Goal: Information Seeking & Learning: Find specific page/section

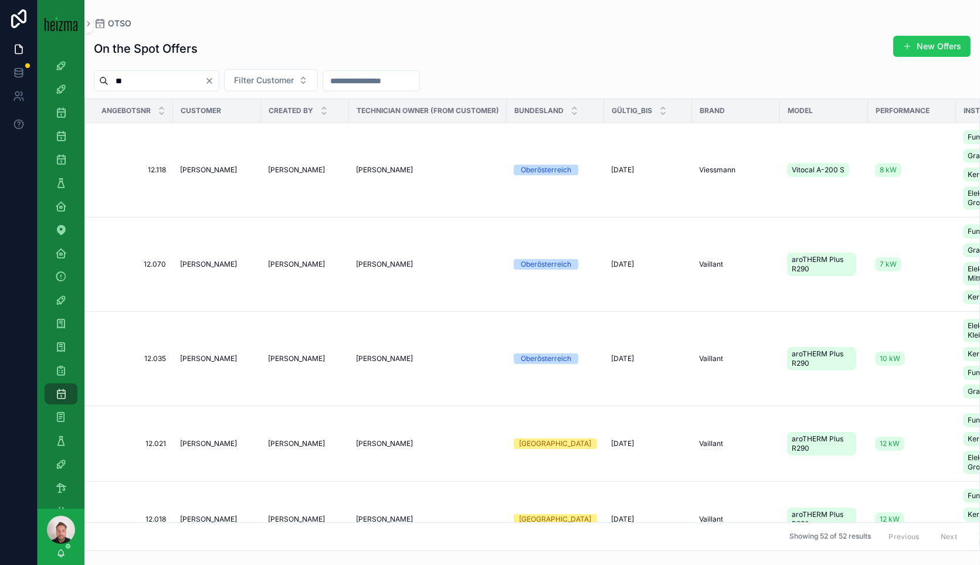
type input "*"
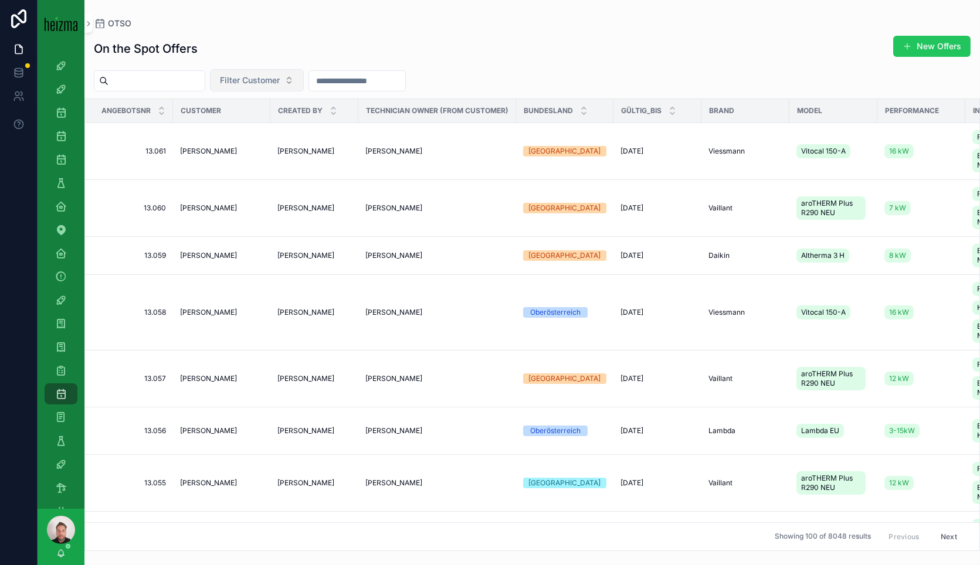
click at [264, 81] on span "Filter Customer" at bounding box center [250, 80] width 60 height 12
type input "****"
click at [255, 145] on span "Walter Vanicek" at bounding box center [249, 146] width 67 height 12
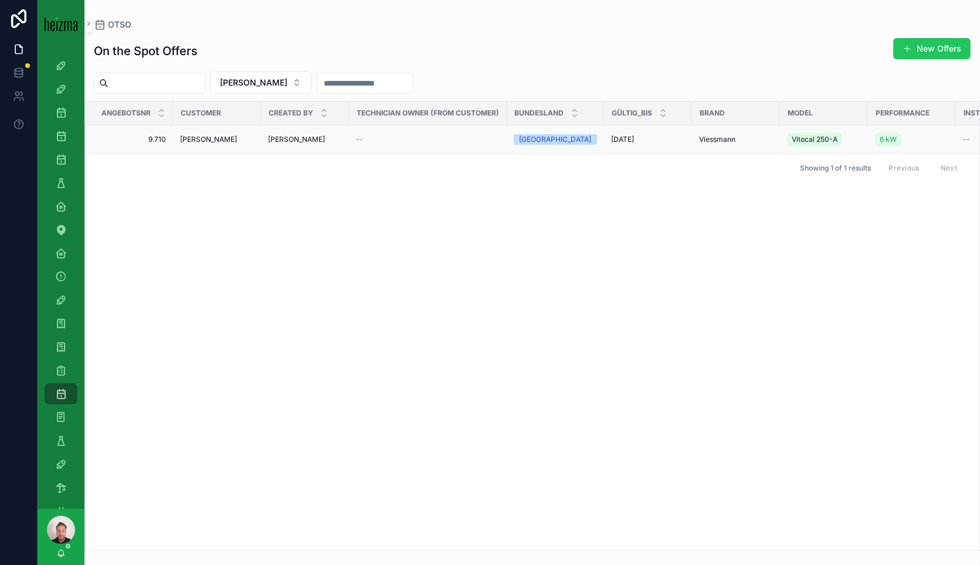
click at [236, 143] on div "Walter Vanicek" at bounding box center [217, 139] width 74 height 9
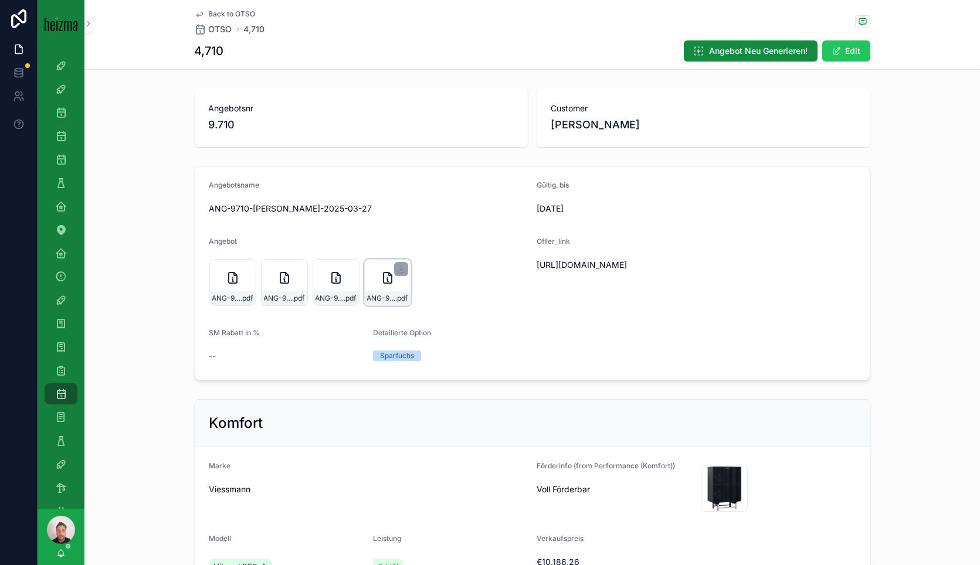
click at [385, 279] on icon "scrollable content" at bounding box center [388, 278] width 14 height 14
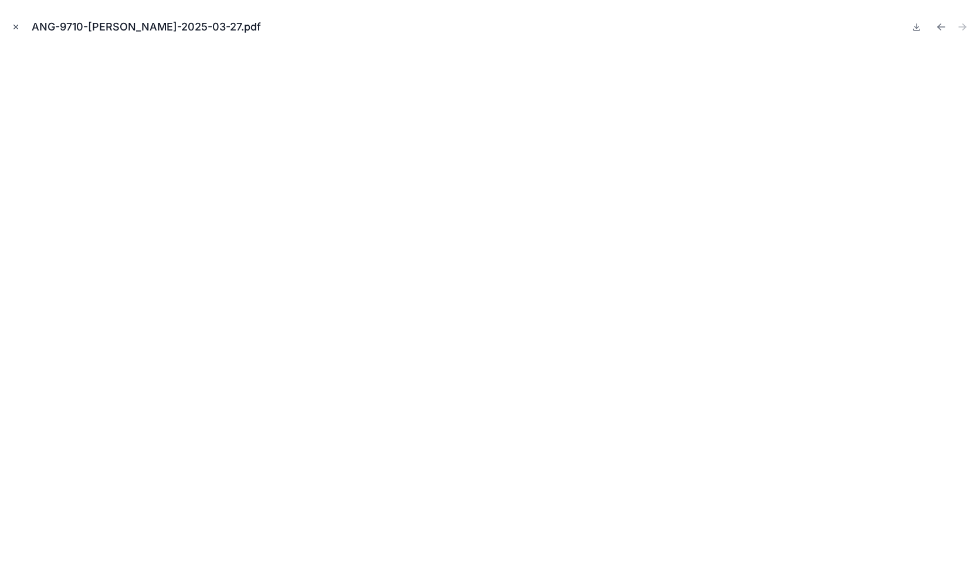
click at [18, 27] on icon "Close modal" at bounding box center [16, 27] width 8 height 8
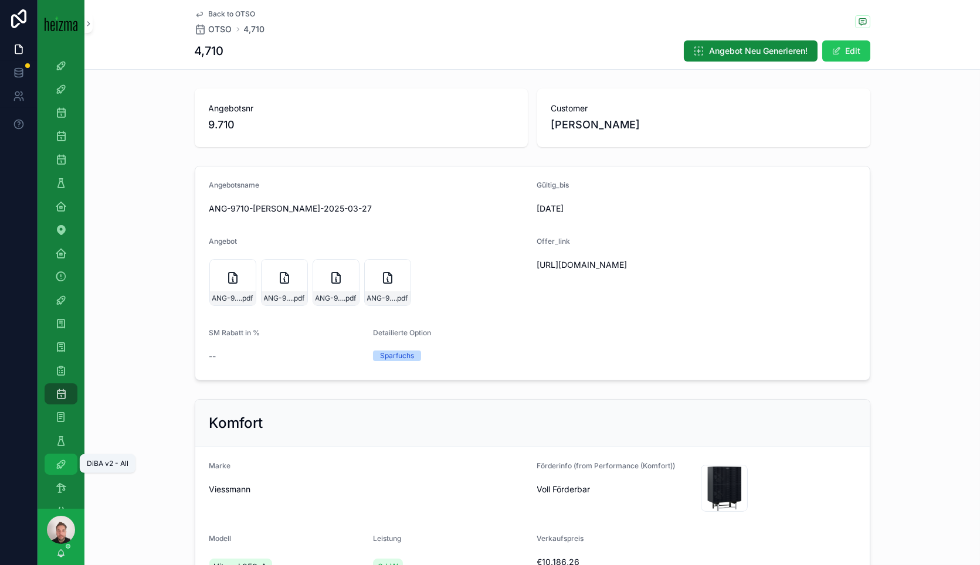
click at [66, 464] on icon "scrollable content" at bounding box center [61, 465] width 12 height 12
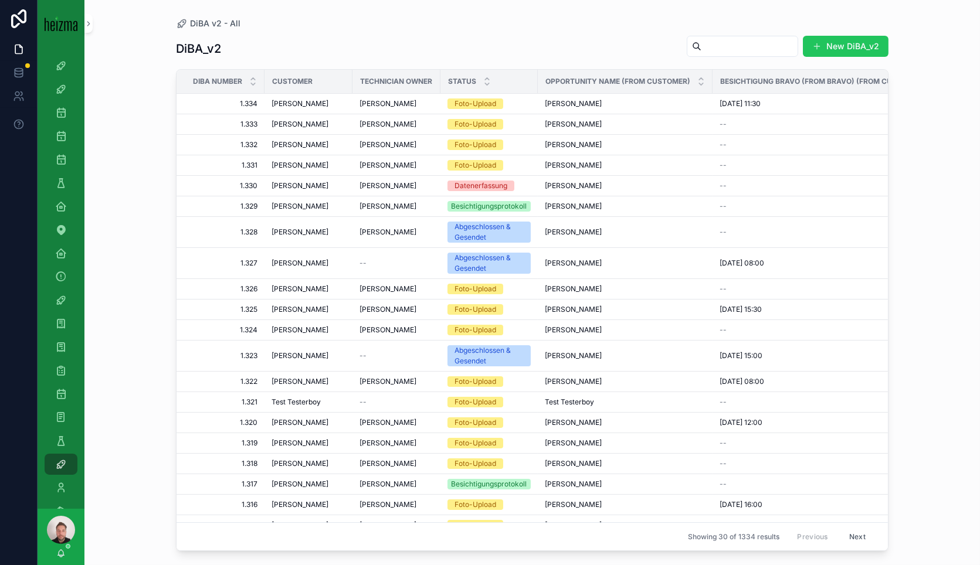
click at [701, 46] on input "scrollable content" at bounding box center [749, 46] width 96 height 16
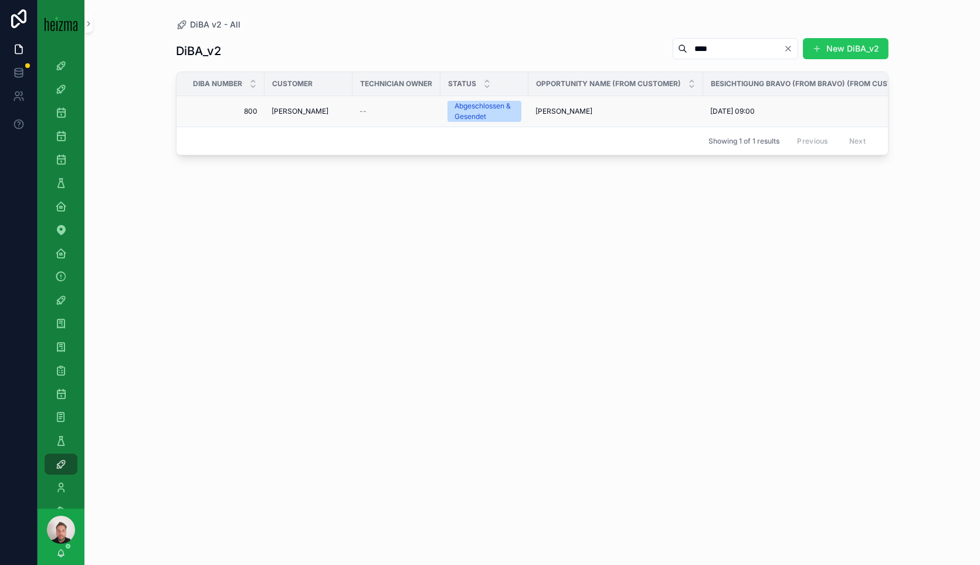
type input "****"
click at [301, 106] on td "Walter Vanicek" at bounding box center [308, 111] width 88 height 31
click at [300, 108] on span "Walter Vanicek" at bounding box center [300, 111] width 57 height 9
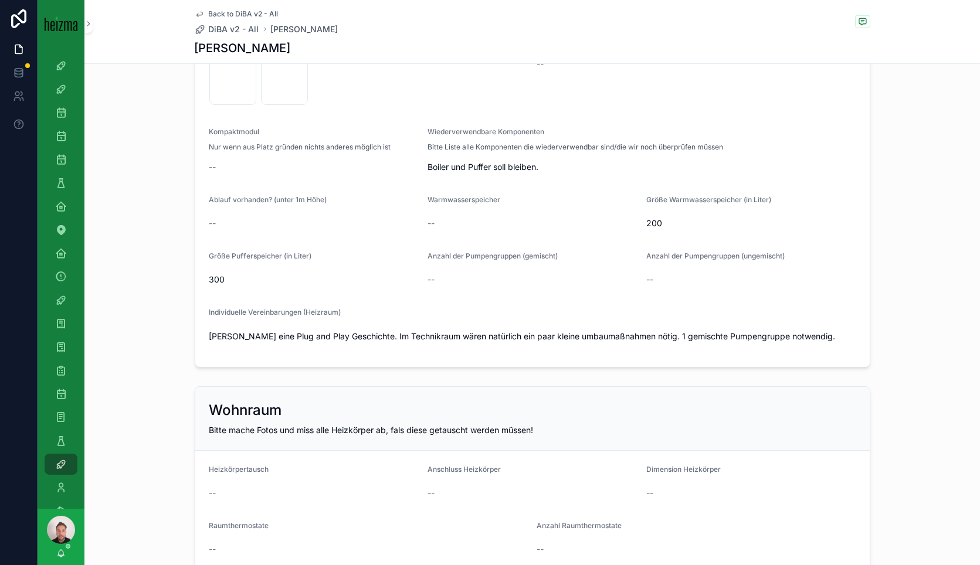
scroll to position [1889, 0]
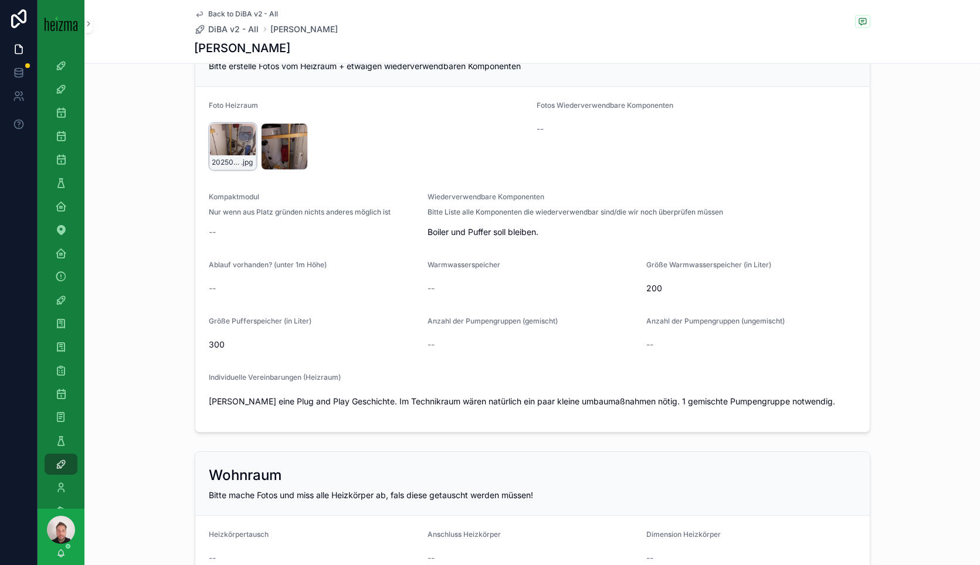
click at [230, 138] on div "20250327_084340 .jpg" at bounding box center [232, 146] width 47 height 47
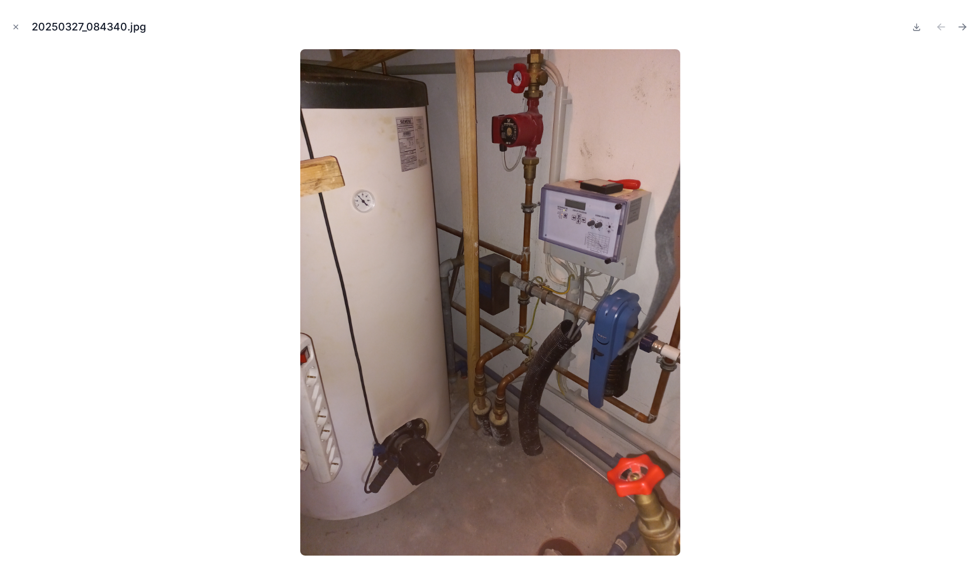
drag, startPoint x: 20, startPoint y: 23, endPoint x: 22, endPoint y: 29, distance: 6.3
click at [22, 29] on div "20250327_084340.jpg" at bounding box center [489, 26] width 961 height 35
click at [13, 28] on icon "Close modal" at bounding box center [16, 27] width 8 height 8
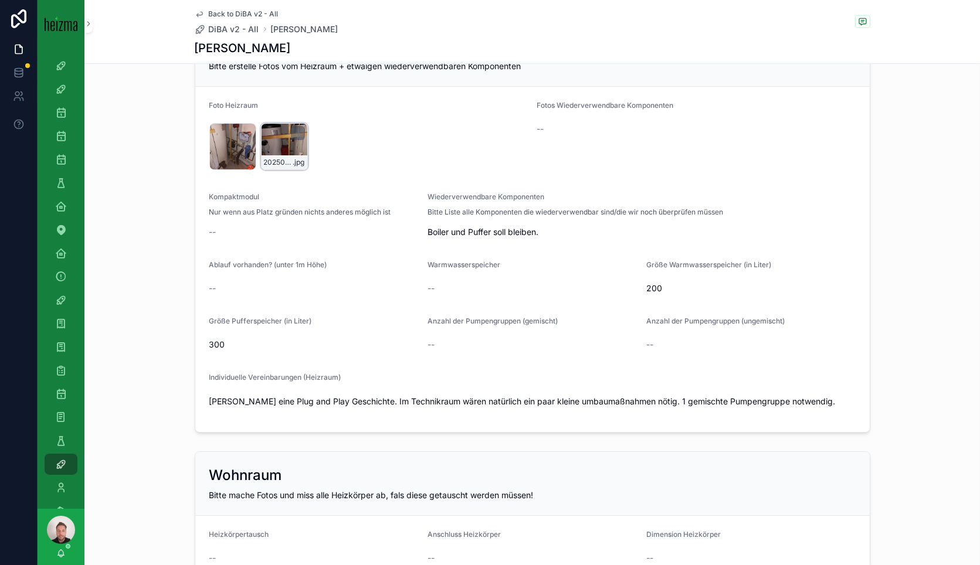
click at [266, 144] on div "20250327_084346 .jpg" at bounding box center [284, 146] width 47 height 47
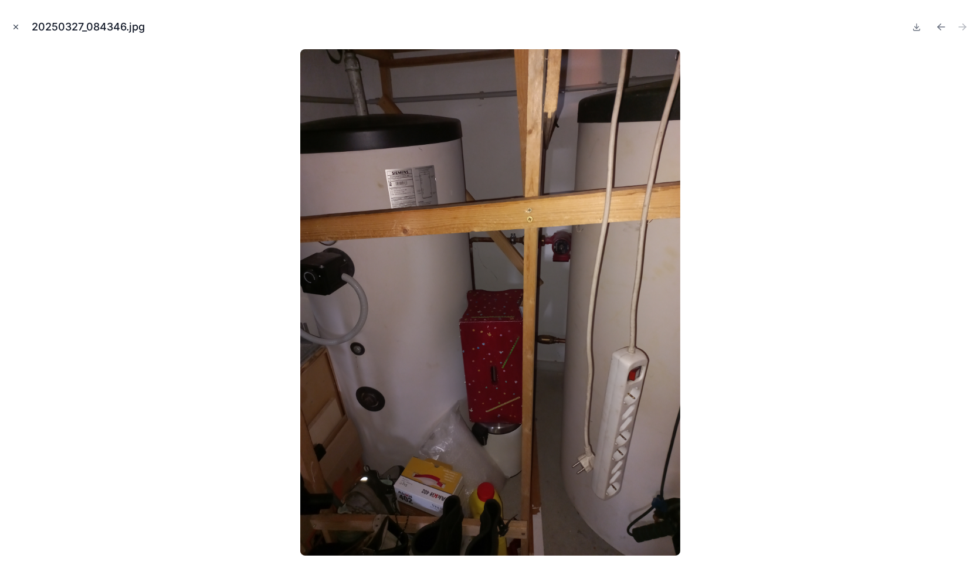
click at [14, 28] on icon "Close modal" at bounding box center [16, 27] width 8 height 8
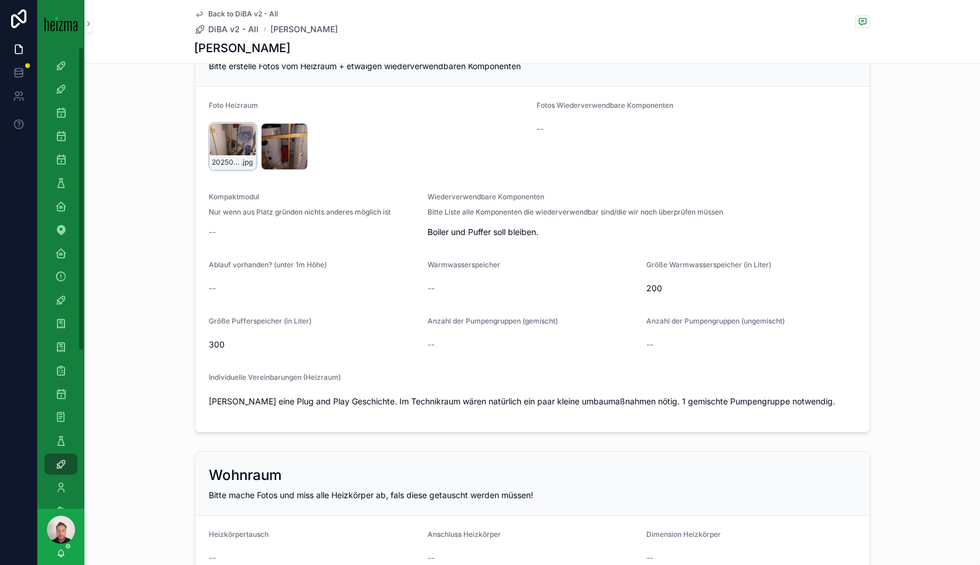
click at [230, 137] on div "20250327_084340 .jpg" at bounding box center [232, 146] width 47 height 47
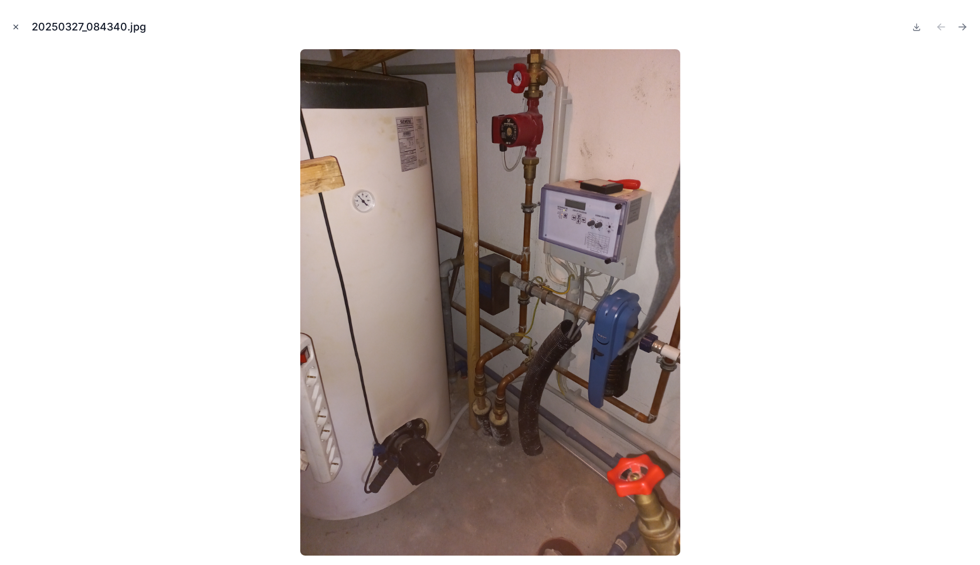
click at [15, 28] on icon "Close modal" at bounding box center [16, 27] width 4 height 4
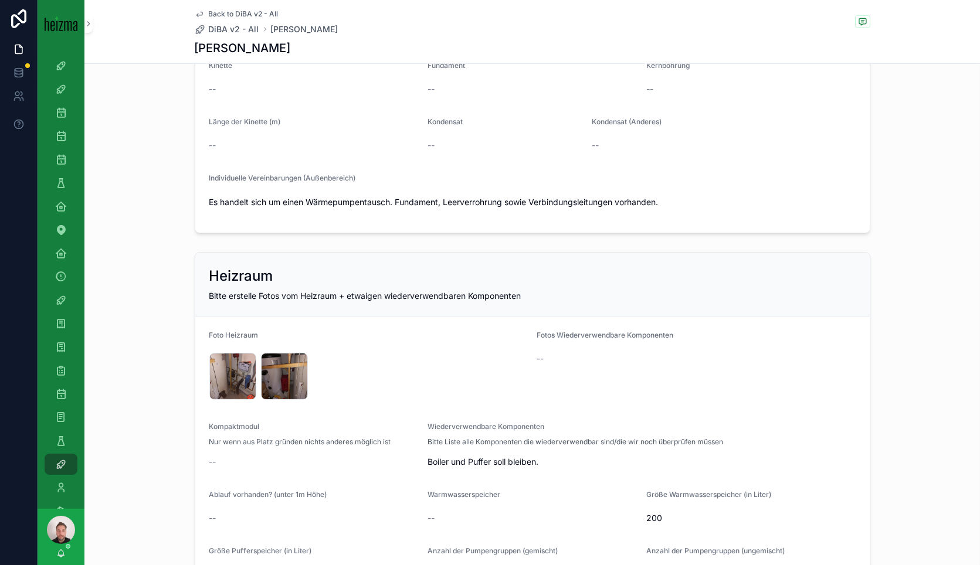
scroll to position [1787, 0]
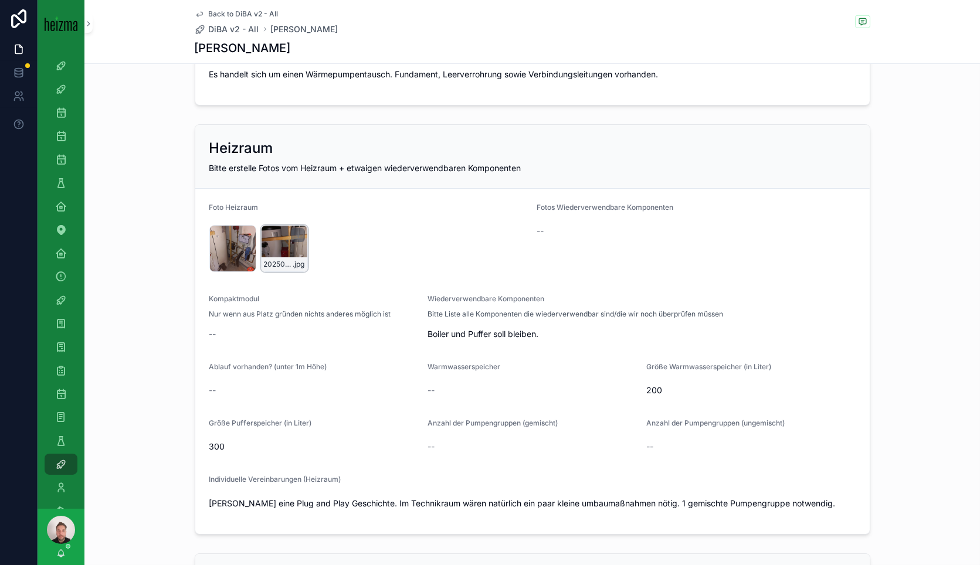
click at [268, 243] on div "20250327_084346 .jpg" at bounding box center [284, 248] width 47 height 47
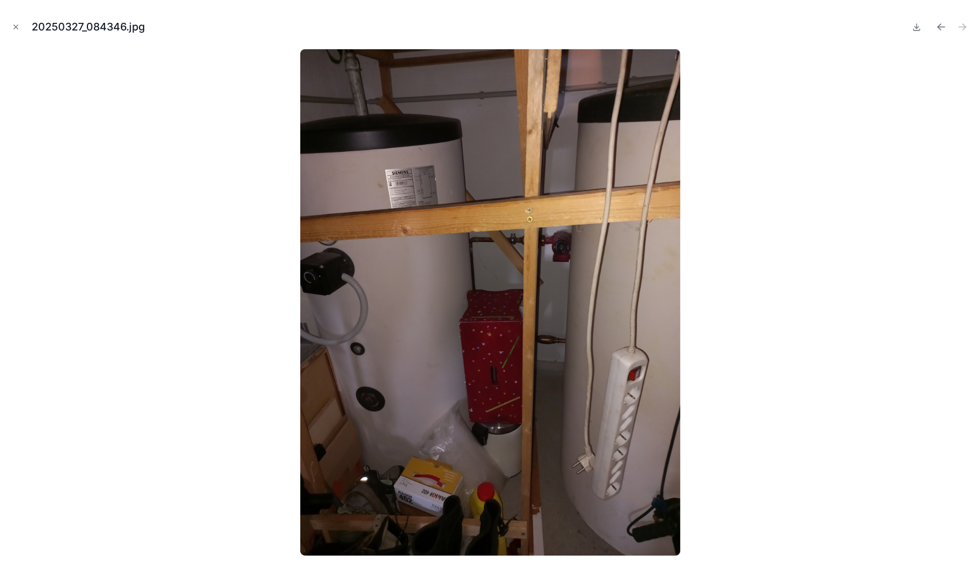
click at [16, 29] on icon "Close modal" at bounding box center [16, 27] width 8 height 8
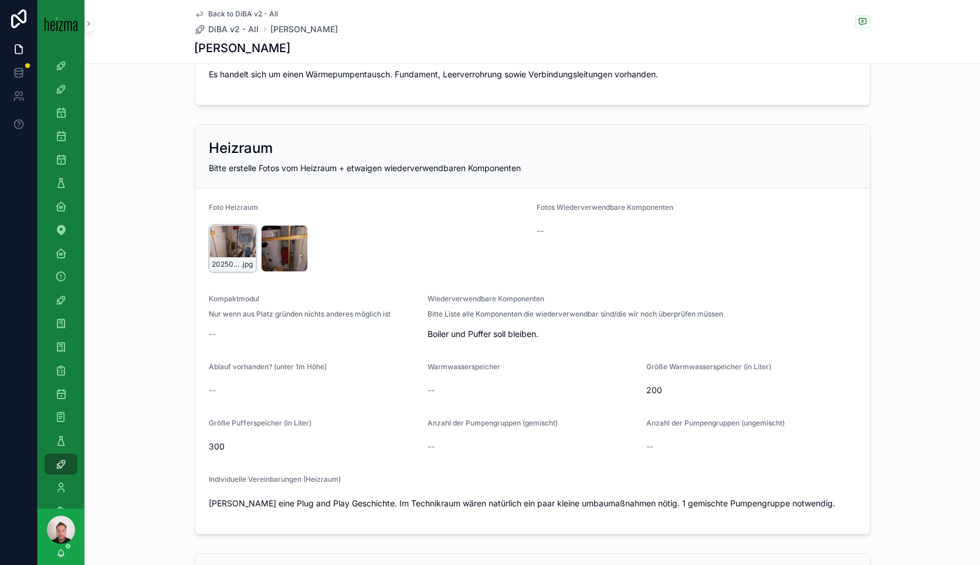
click at [226, 239] on div "20250327_084340 .jpg" at bounding box center [232, 248] width 47 height 47
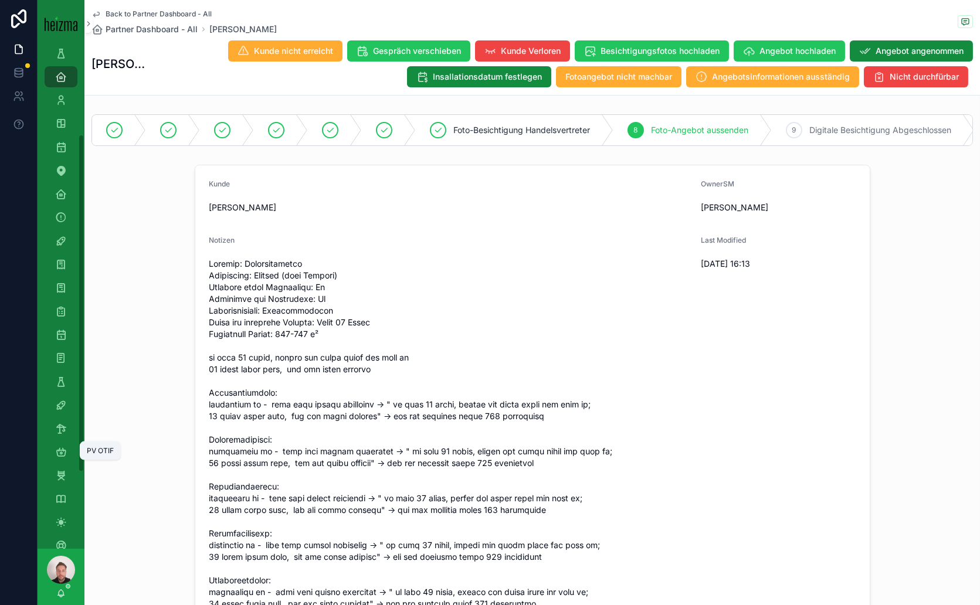
scroll to position [130, 0]
click at [67, 404] on div "DiBA v2 - All" at bounding box center [61, 404] width 19 height 19
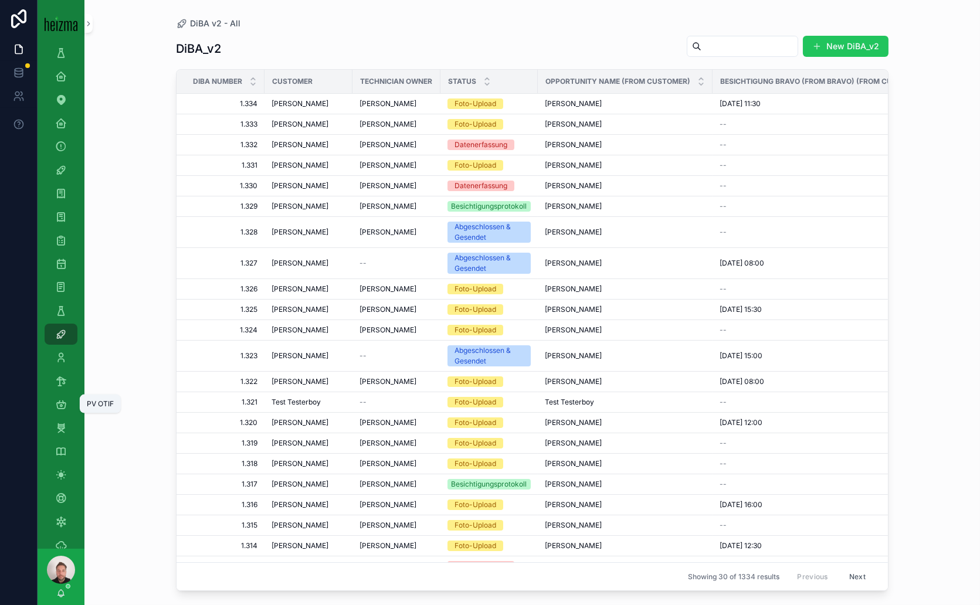
drag, startPoint x: 67, startPoint y: 404, endPoint x: 687, endPoint y: 47, distance: 715.4
click at [701, 47] on input "scrollable content" at bounding box center [749, 46] width 96 height 16
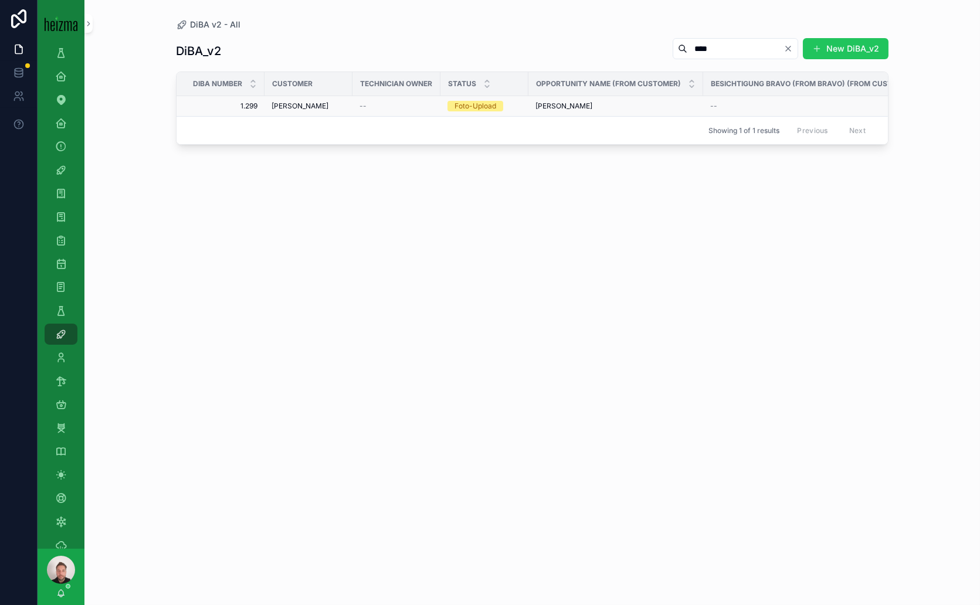
type input "****"
click at [302, 102] on span "[PERSON_NAME]" at bounding box center [300, 105] width 57 height 9
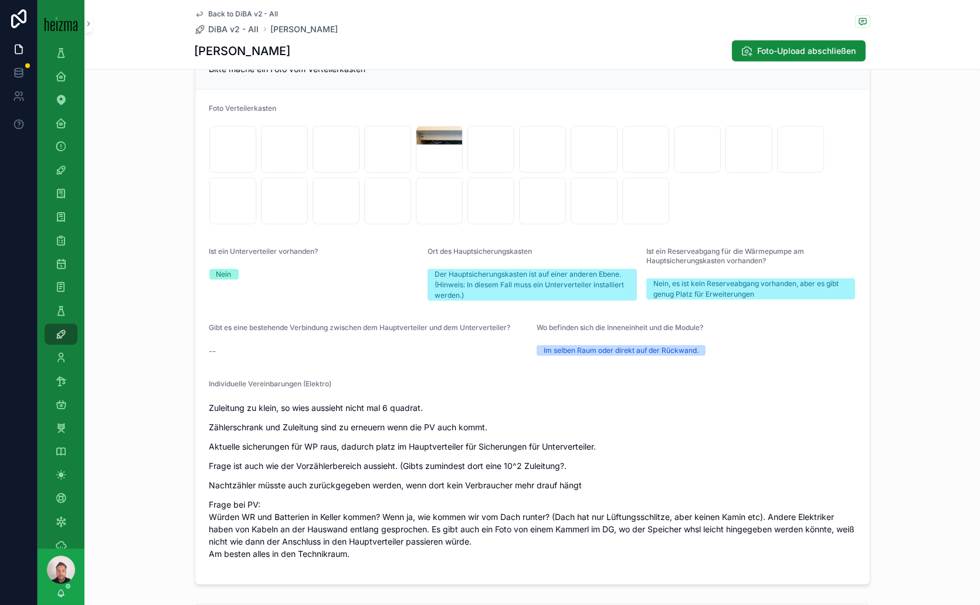
scroll to position [2346, 0]
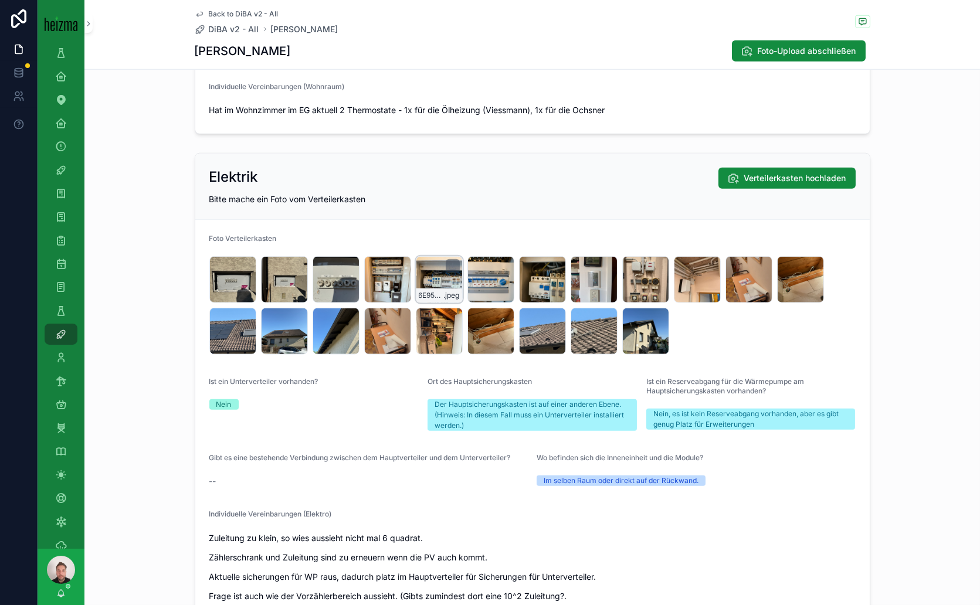
click at [434, 273] on div "6E95AB91-C111-4093-A43A-7CA18D5B2326_1_105_c .jpeg" at bounding box center [439, 279] width 47 height 47
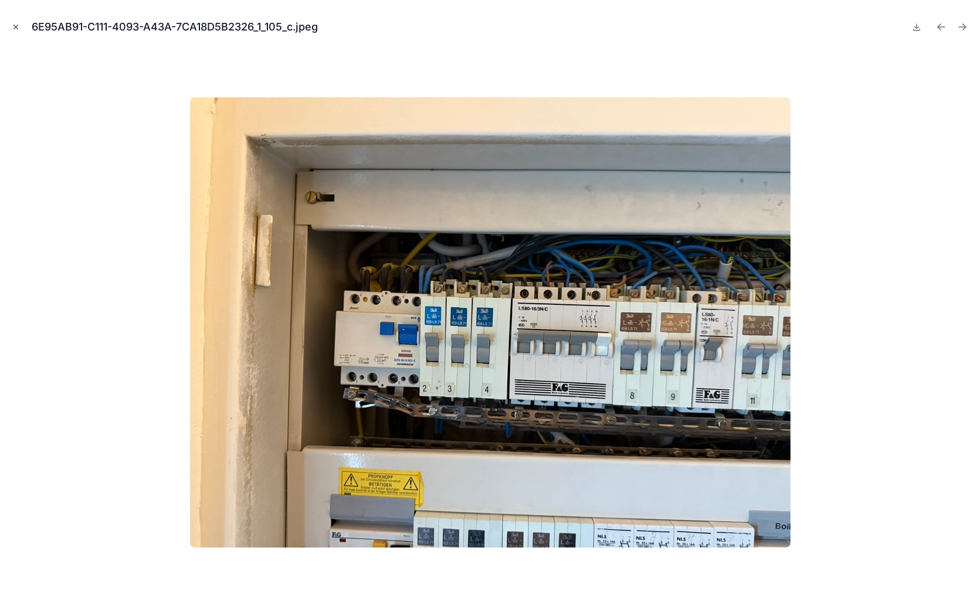
click at [18, 26] on icon "Close modal" at bounding box center [16, 27] width 8 height 8
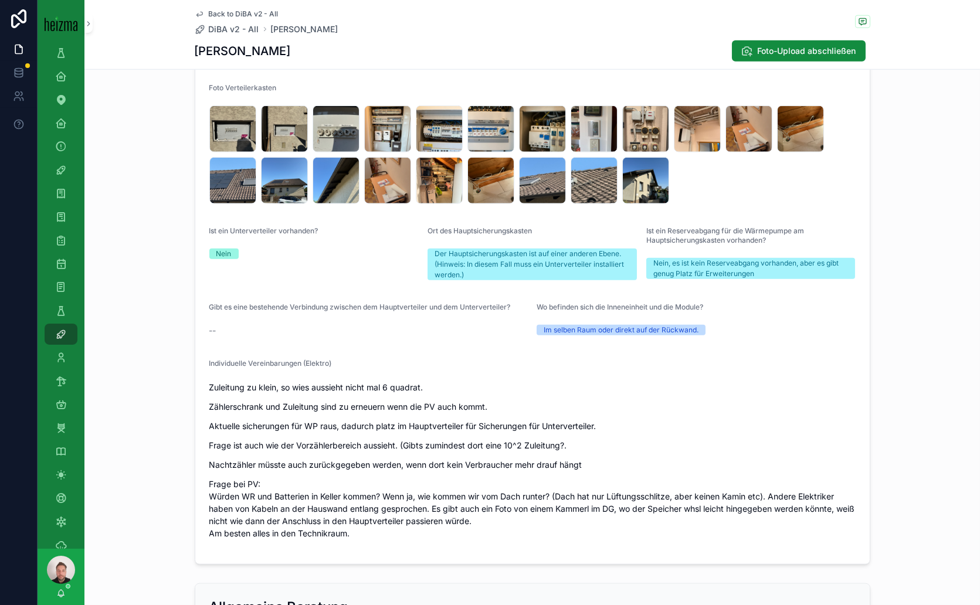
scroll to position [2411, 0]
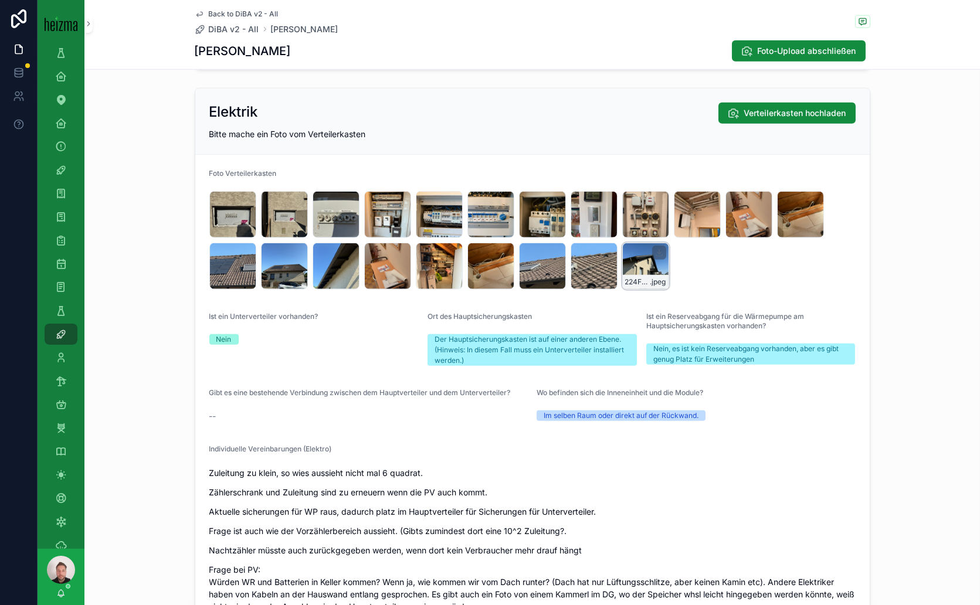
click at [639, 259] on div "224F0F6D-65B9-4CE6-A5A0-5AB2E3511210_4_5005_c .jpeg" at bounding box center [645, 266] width 47 height 47
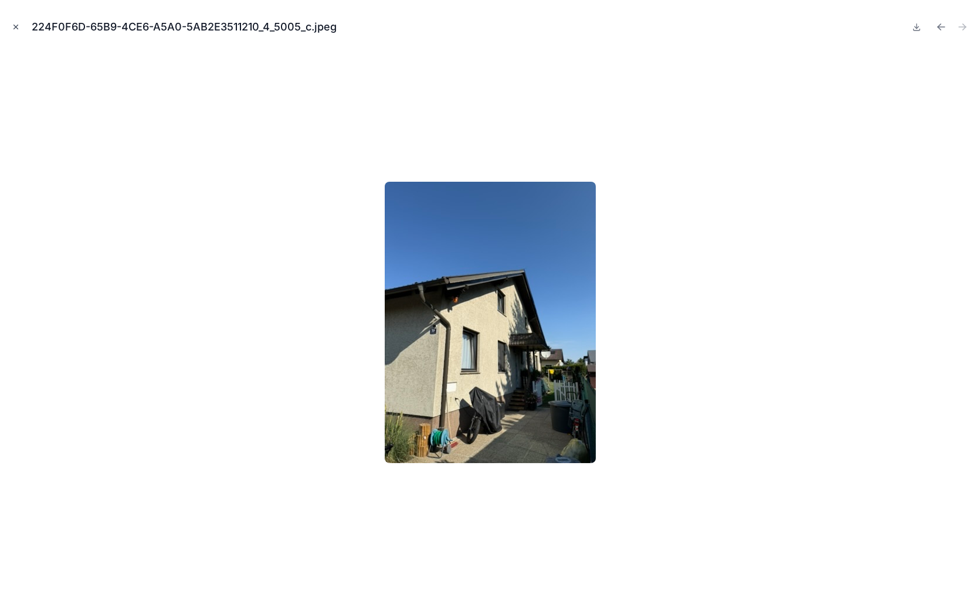
click at [12, 22] on button "Close modal" at bounding box center [15, 27] width 13 height 13
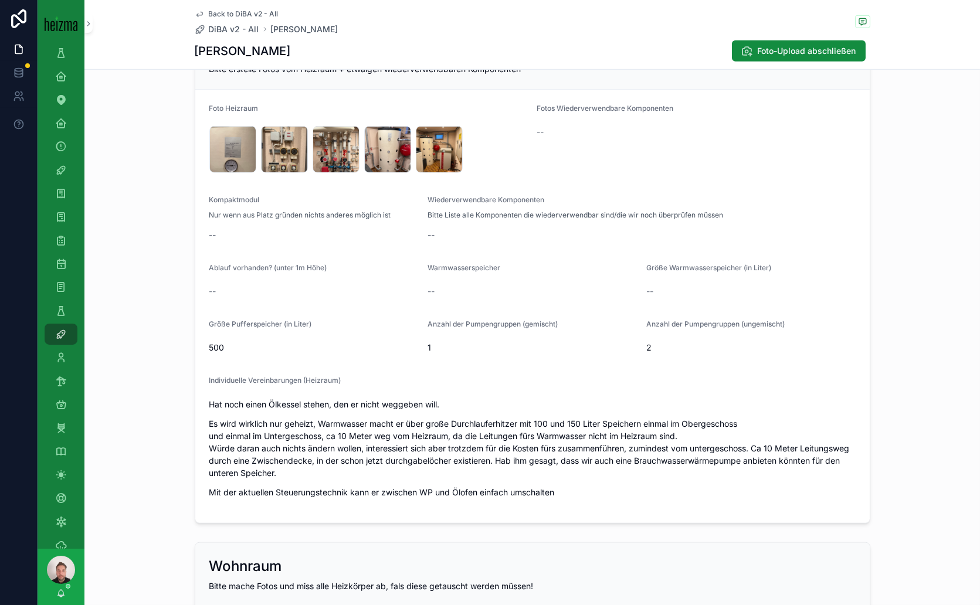
scroll to position [1694, 0]
click at [67, 261] on div "OTSO" at bounding box center [61, 264] width 19 height 19
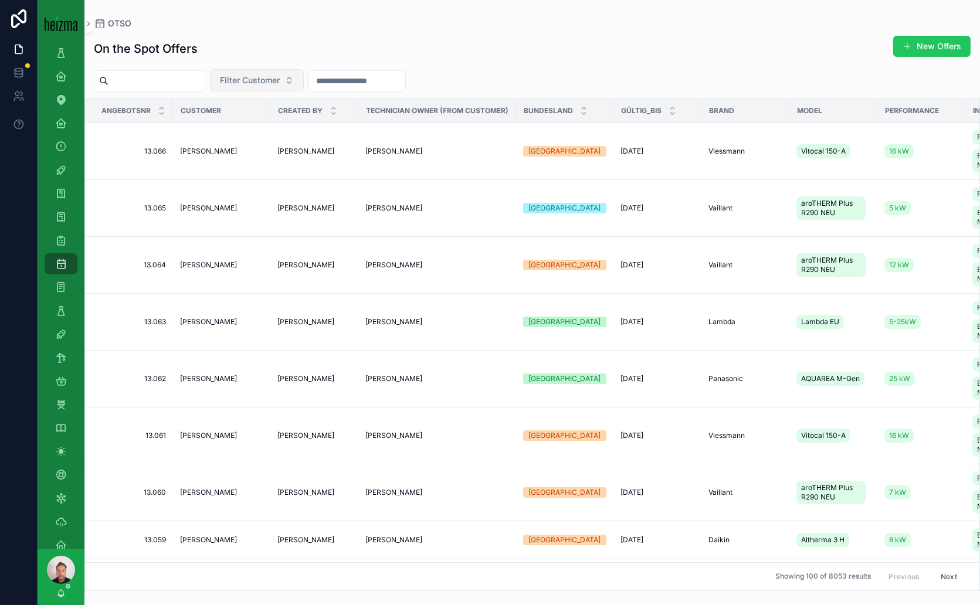
click at [280, 79] on span "Filter Customer" at bounding box center [250, 80] width 60 height 12
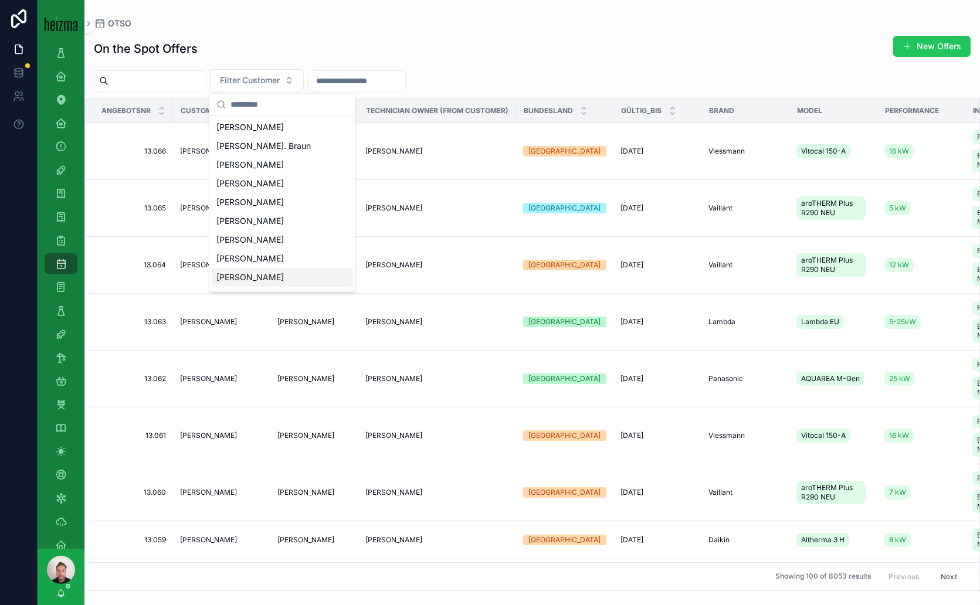
click at [278, 100] on input "scrollable content" at bounding box center [288, 104] width 117 height 21
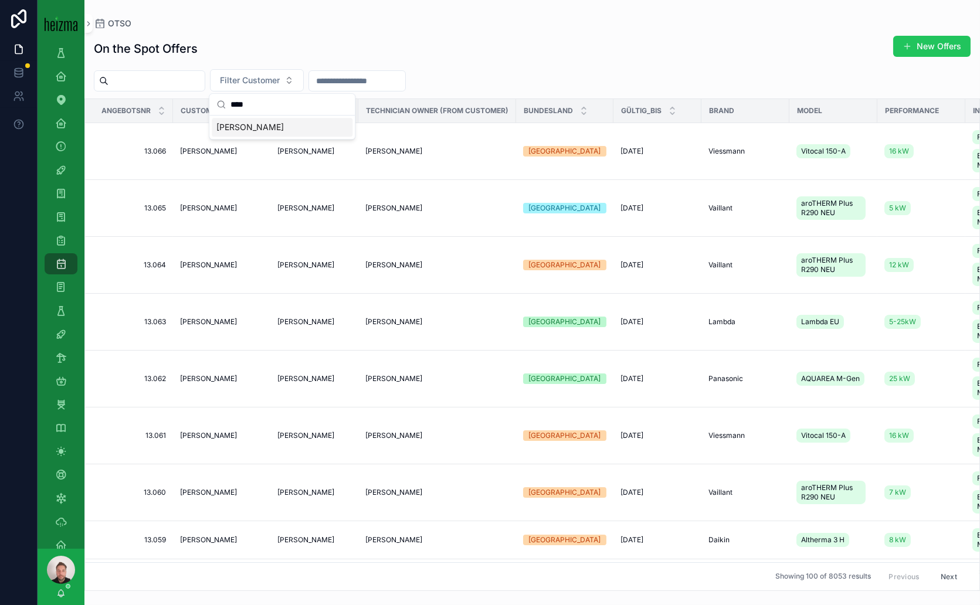
type input "****"
click at [260, 128] on span "[PERSON_NAME]" at bounding box center [249, 127] width 67 height 12
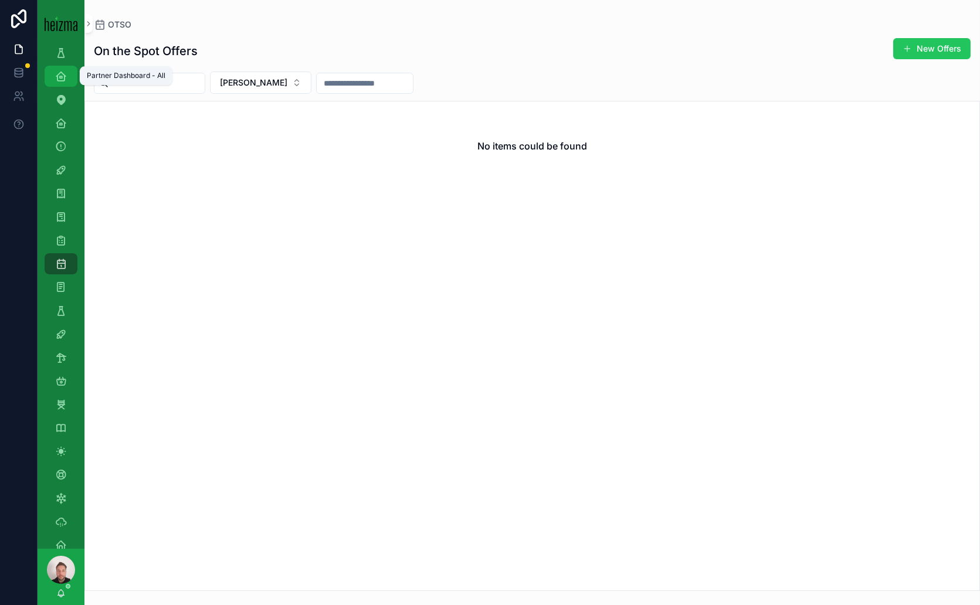
click at [62, 72] on icon "scrollable content" at bounding box center [61, 76] width 12 height 12
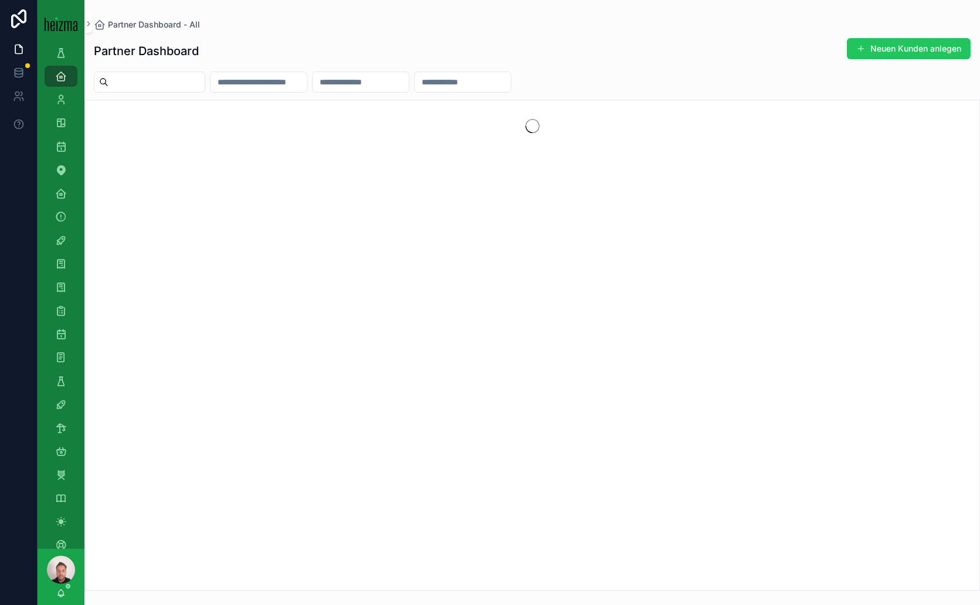
click at [252, 85] on input "scrollable content" at bounding box center [259, 82] width 96 height 16
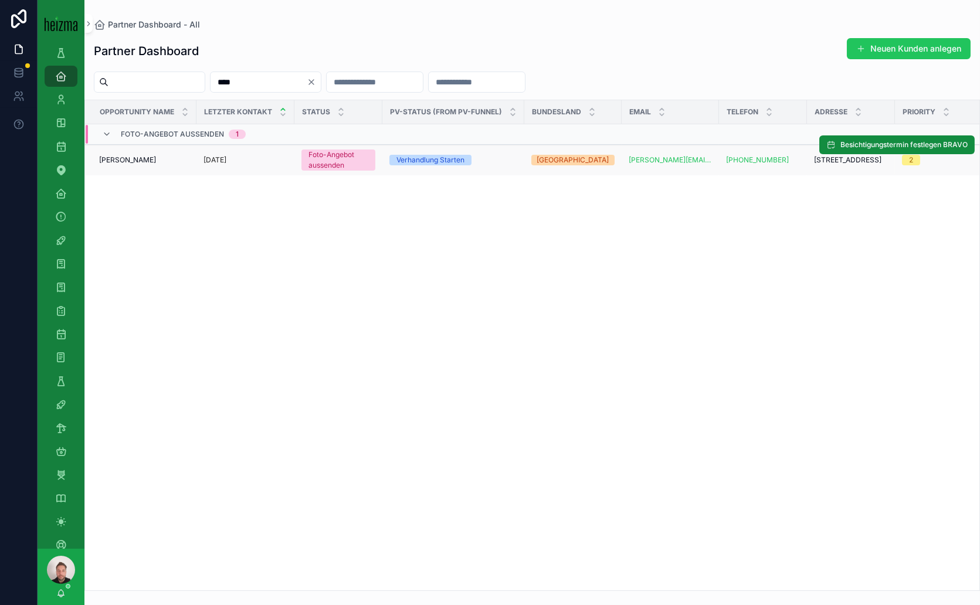
type input "****"
click at [155, 158] on div "[PERSON_NAME] [PERSON_NAME]" at bounding box center [144, 159] width 90 height 9
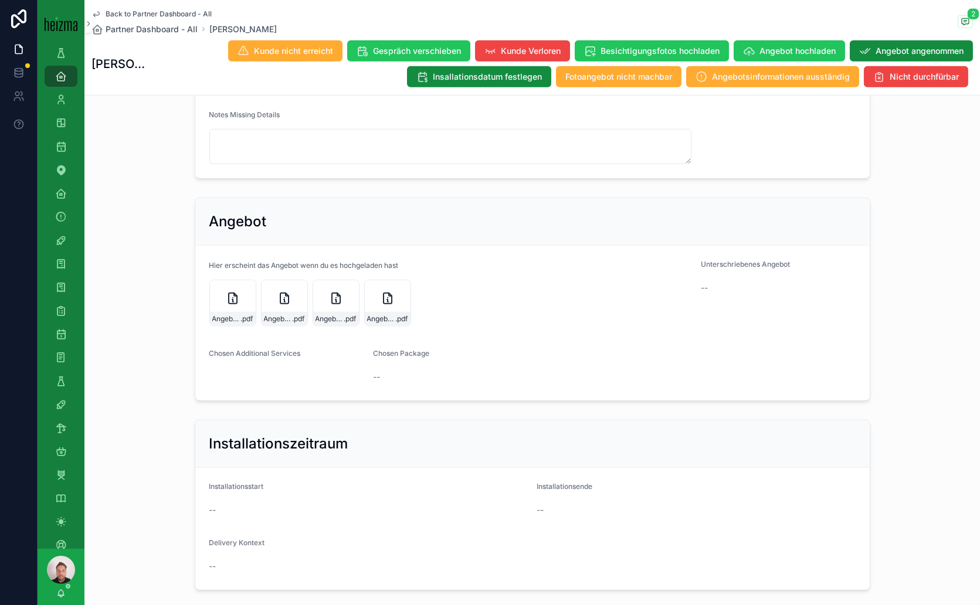
scroll to position [2150, 0]
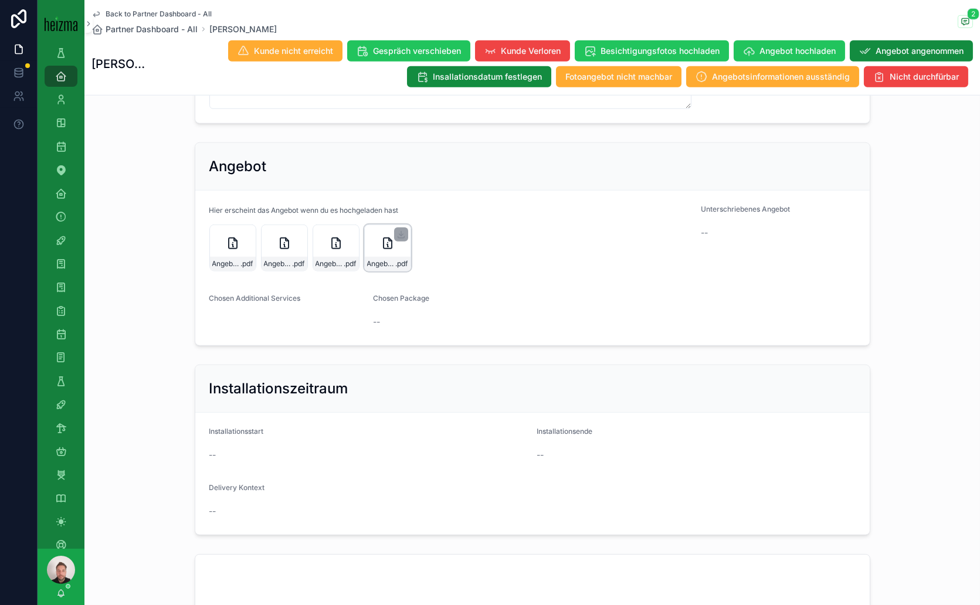
click at [385, 250] on icon "scrollable content" at bounding box center [388, 243] width 14 height 14
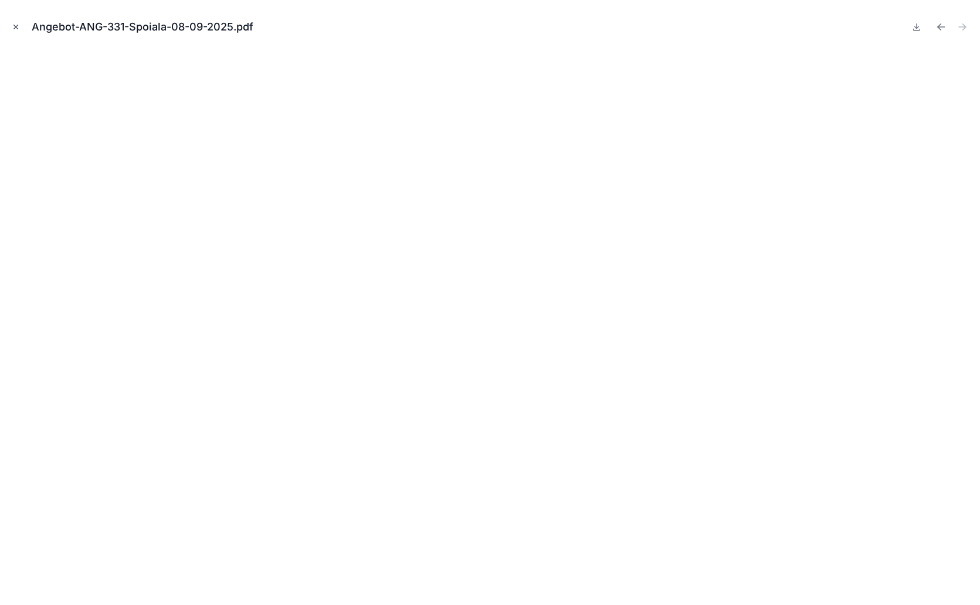
click at [15, 28] on icon "Close modal" at bounding box center [16, 27] width 8 height 8
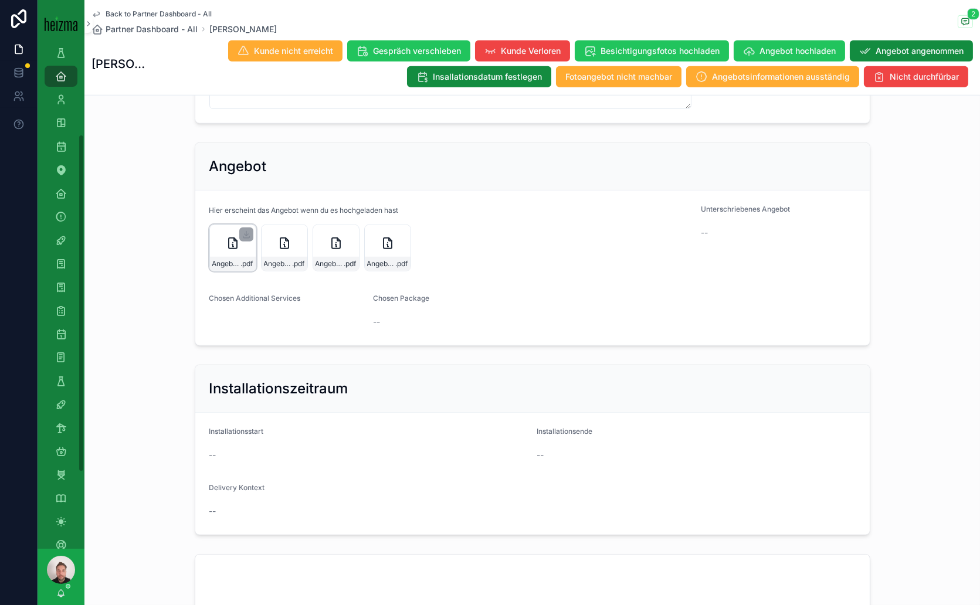
click at [236, 272] on div "Angebot-ANG-256-Spoiala-13-05-2025 .pdf" at bounding box center [232, 248] width 47 height 47
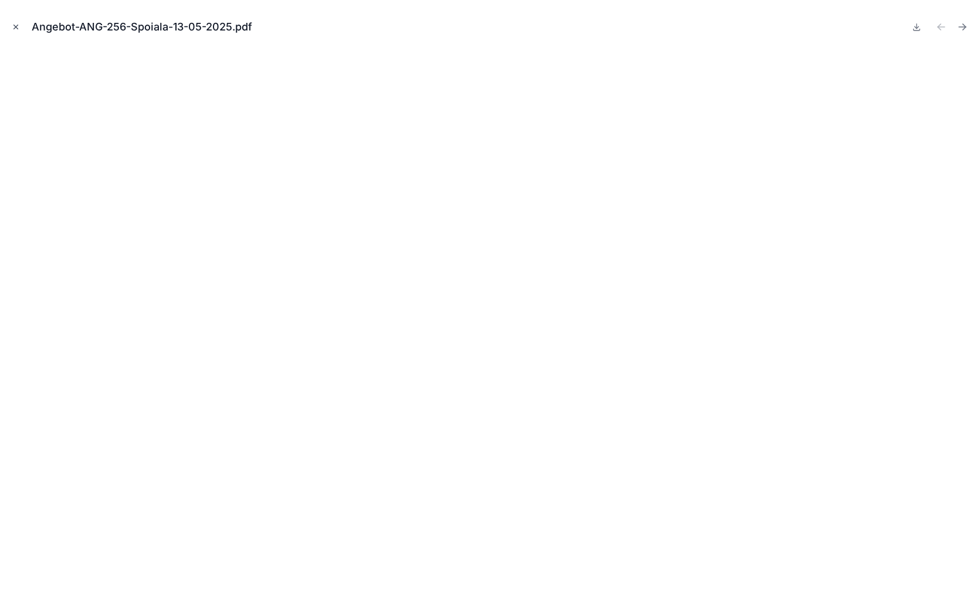
click at [16, 31] on button "Close modal" at bounding box center [15, 27] width 13 height 13
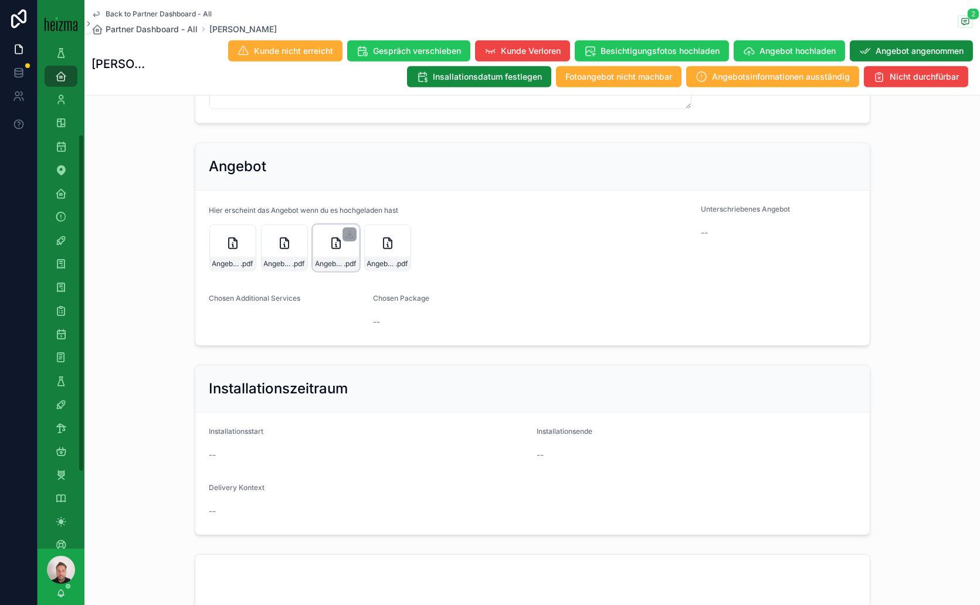
click at [329, 250] on icon "scrollable content" at bounding box center [336, 243] width 14 height 14
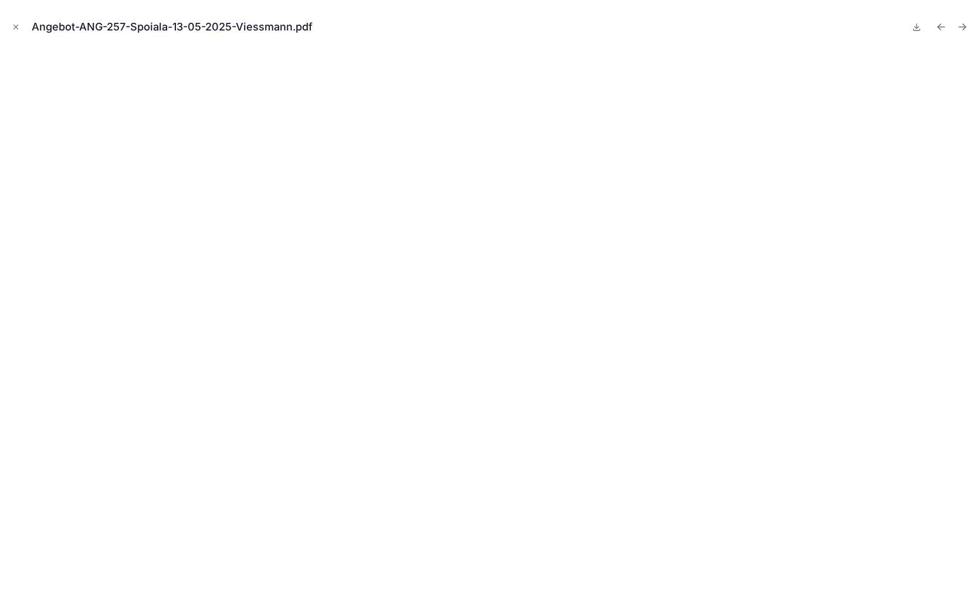
click at [15, 28] on icon "Close modal" at bounding box center [16, 27] width 8 height 8
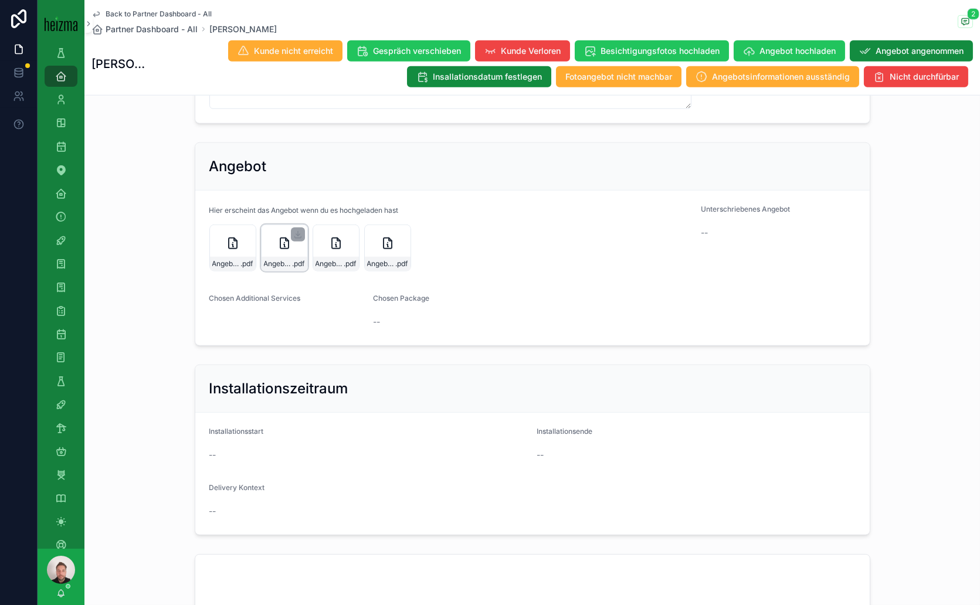
click at [281, 250] on icon "scrollable content" at bounding box center [284, 243] width 14 height 14
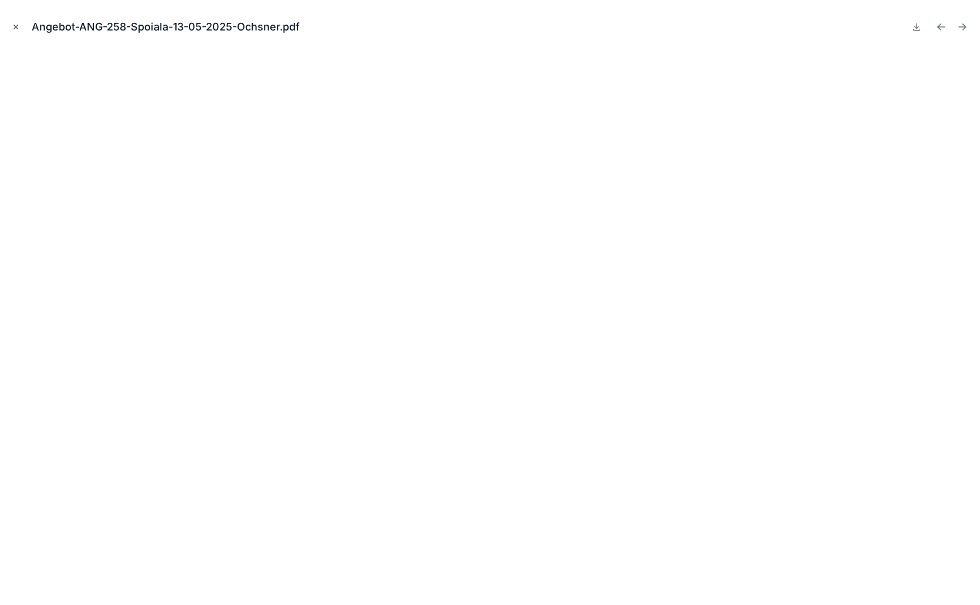
click at [18, 23] on icon "Close modal" at bounding box center [16, 27] width 8 height 8
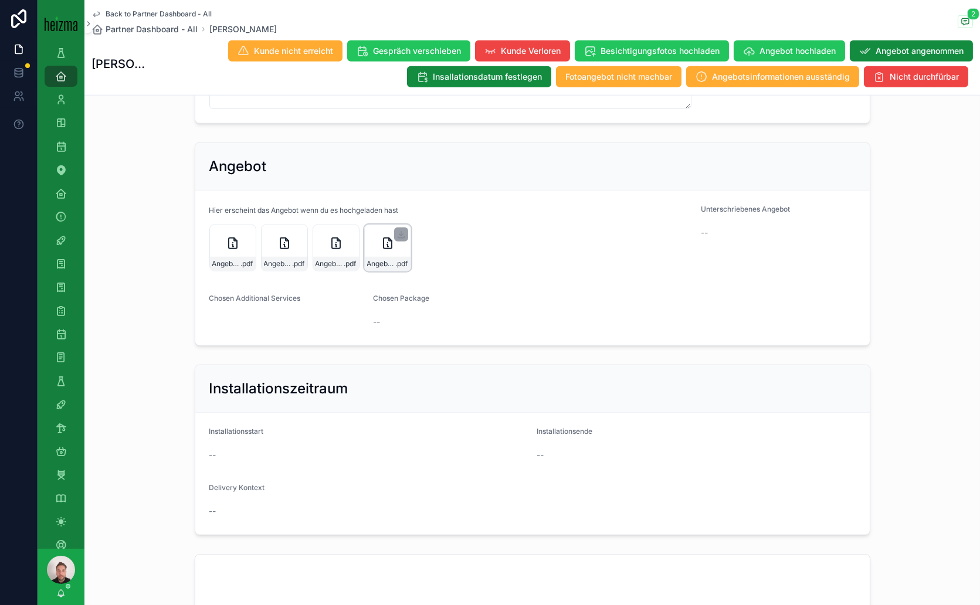
click at [388, 250] on icon "scrollable content" at bounding box center [388, 243] width 14 height 14
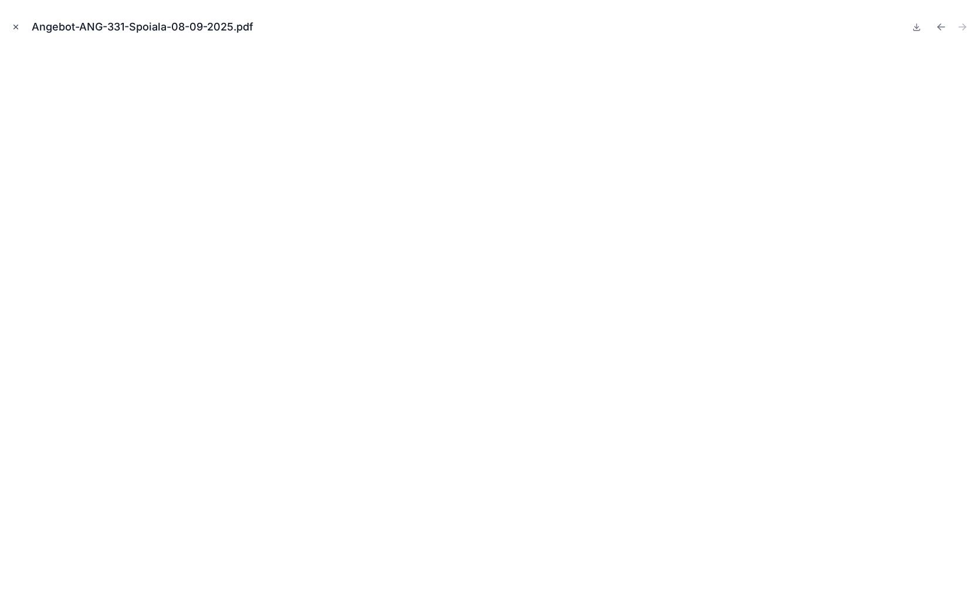
click at [15, 26] on icon "Close modal" at bounding box center [16, 27] width 4 height 4
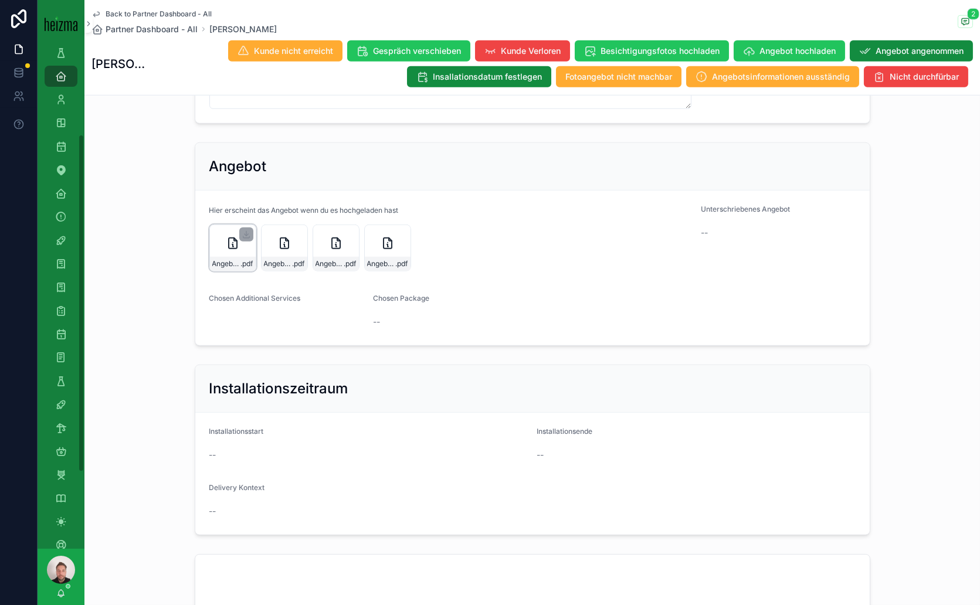
click at [216, 272] on div "Angebot-ANG-256-Spoiala-13-05-2025 .pdf" at bounding box center [232, 248] width 47 height 47
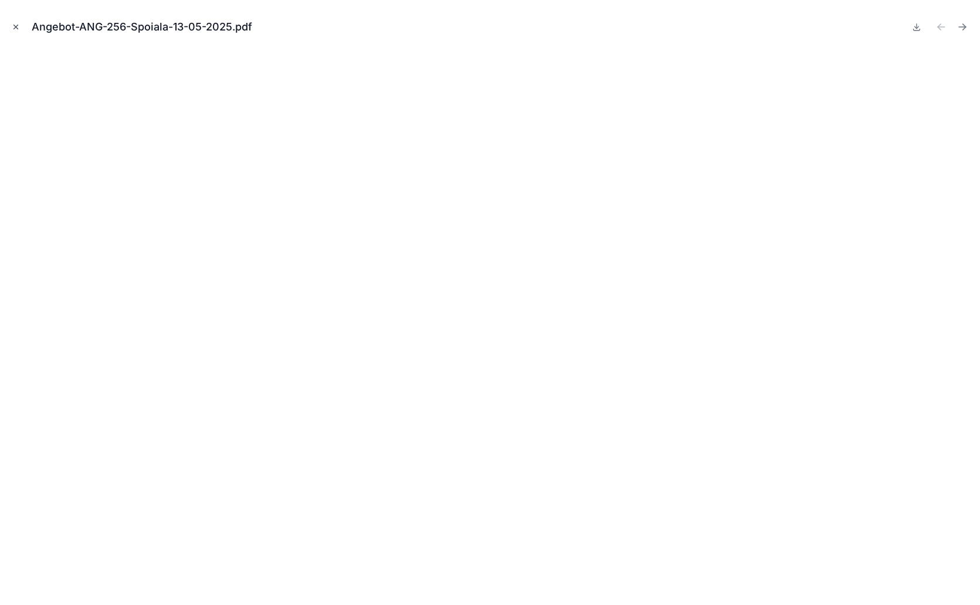
click at [15, 26] on icon "Close modal" at bounding box center [16, 27] width 8 height 8
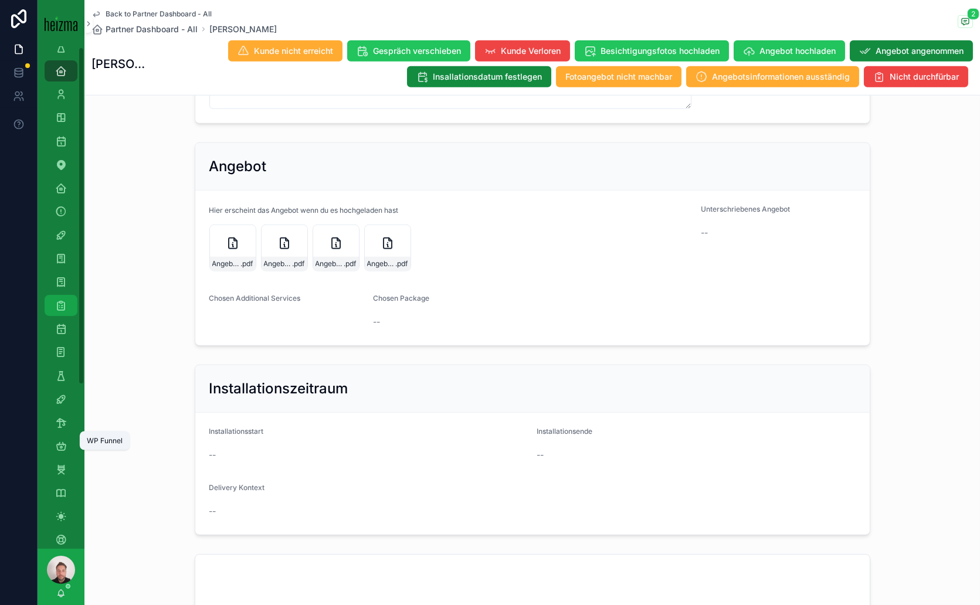
scroll to position [245, 0]
click at [58, 288] on icon "scrollable content" at bounding box center [61, 290] width 12 height 12
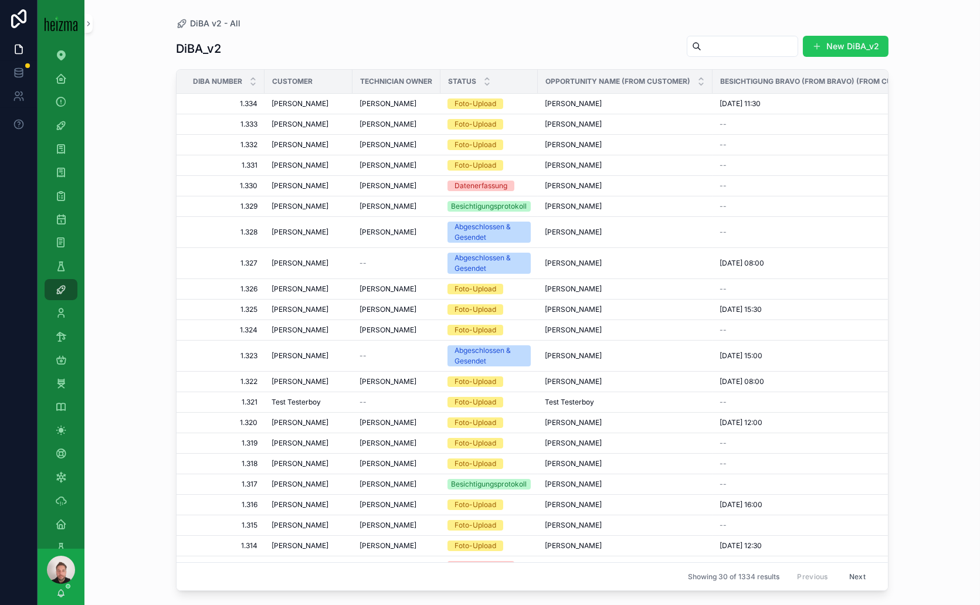
click at [707, 47] on input "scrollable content" at bounding box center [749, 46] width 96 height 16
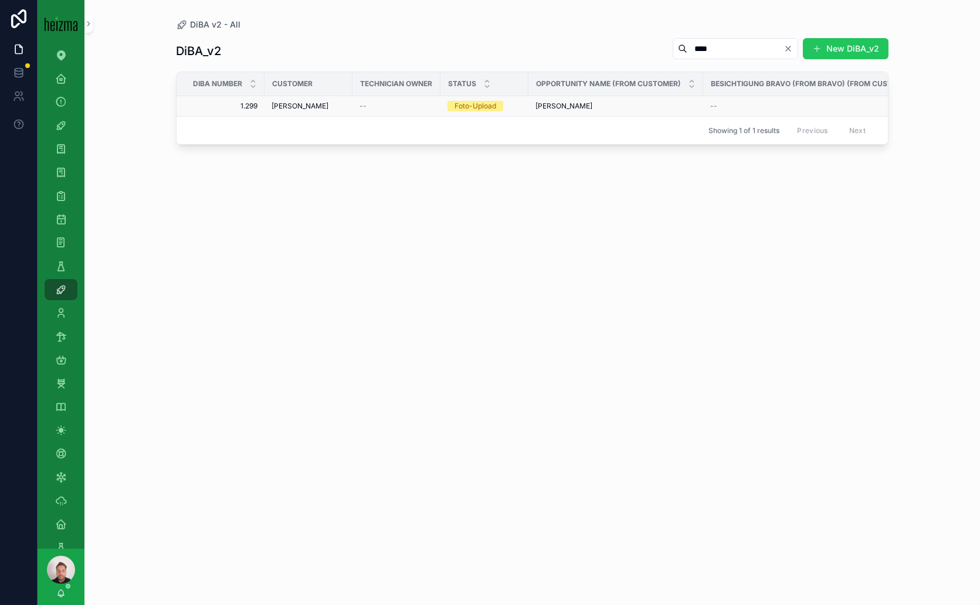
type input "****"
click at [299, 102] on span "[PERSON_NAME]" at bounding box center [300, 105] width 57 height 9
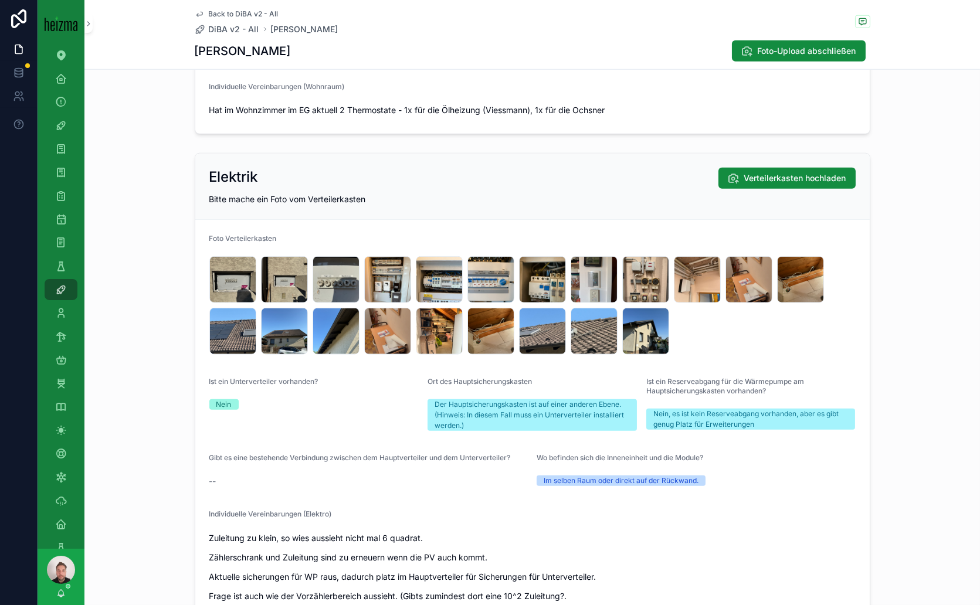
scroll to position [2411, 0]
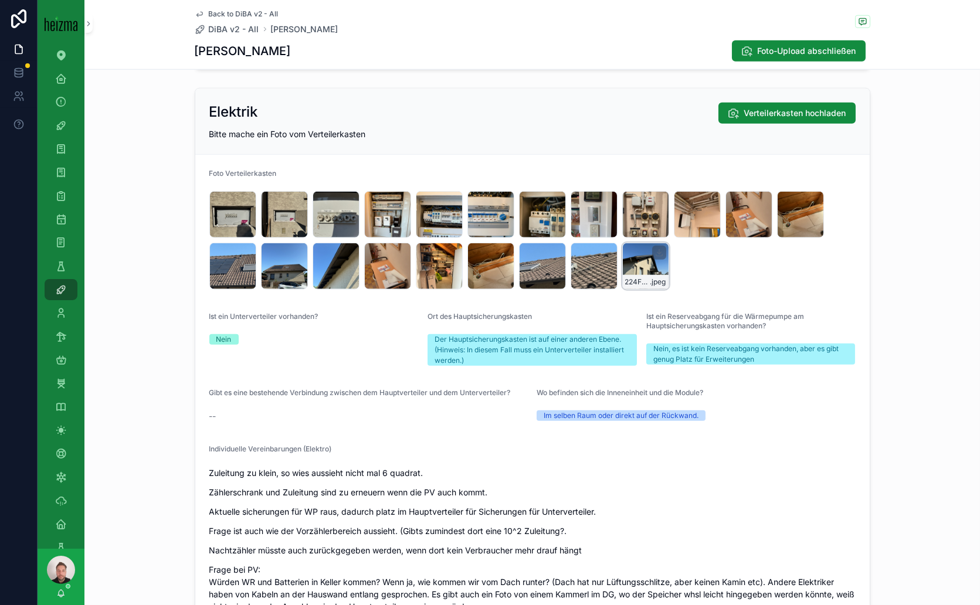
click at [625, 256] on div "224F0F6D-65B9-4CE6-A5A0-5AB2E3511210_4_5005_c .jpeg" at bounding box center [645, 266] width 47 height 47
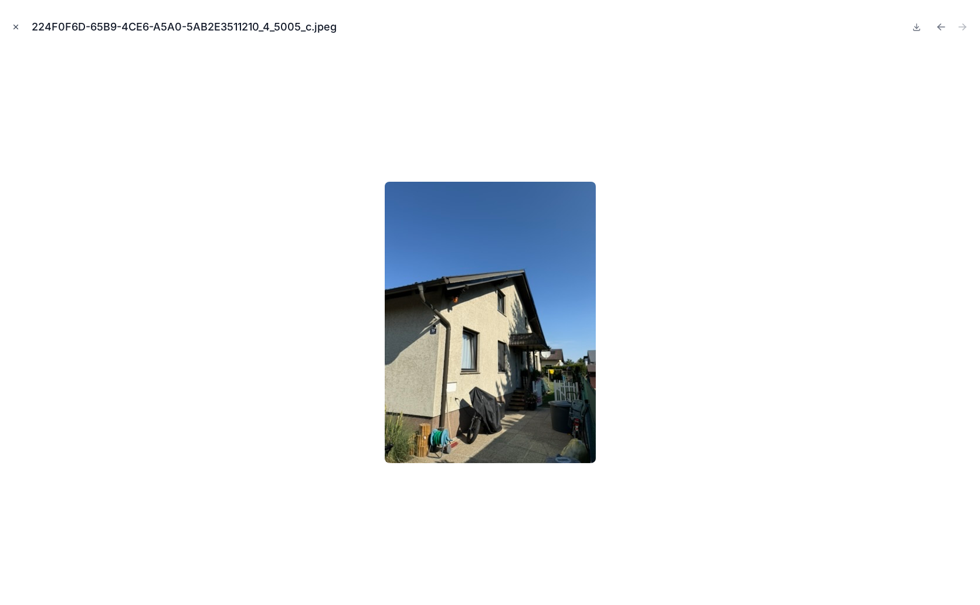
click at [22, 28] on button "Close modal" at bounding box center [15, 27] width 13 height 13
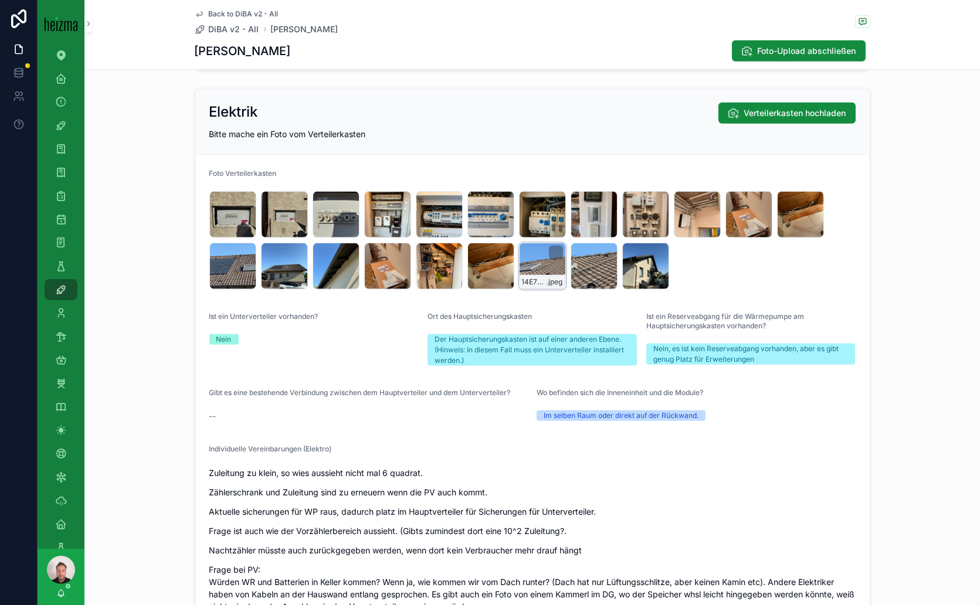
click at [533, 256] on div "14E72CE9-5190-40F5-A505-41D871EF14DE_1_105_c .jpeg" at bounding box center [542, 266] width 47 height 47
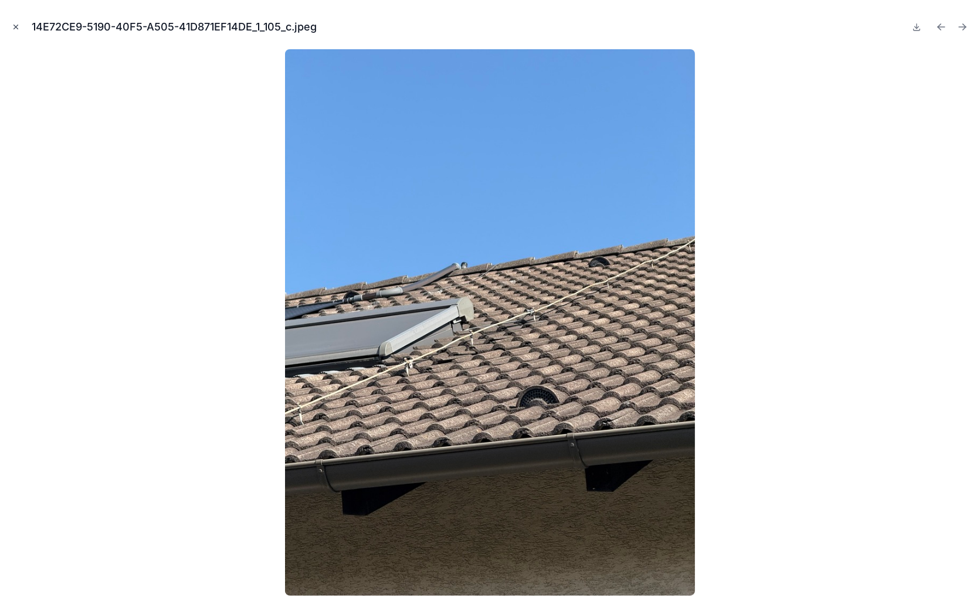
click at [16, 27] on icon "Close modal" at bounding box center [16, 27] width 8 height 8
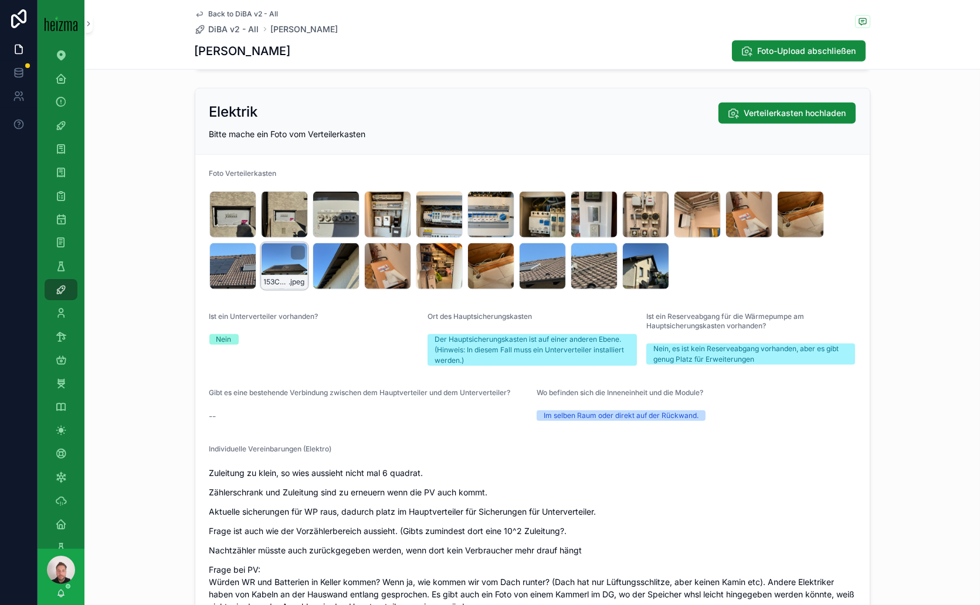
click at [263, 263] on div "153C56B5-5A54-4ED7-A7E8-8EF915B59566_1_102_o .jpeg" at bounding box center [284, 266] width 47 height 47
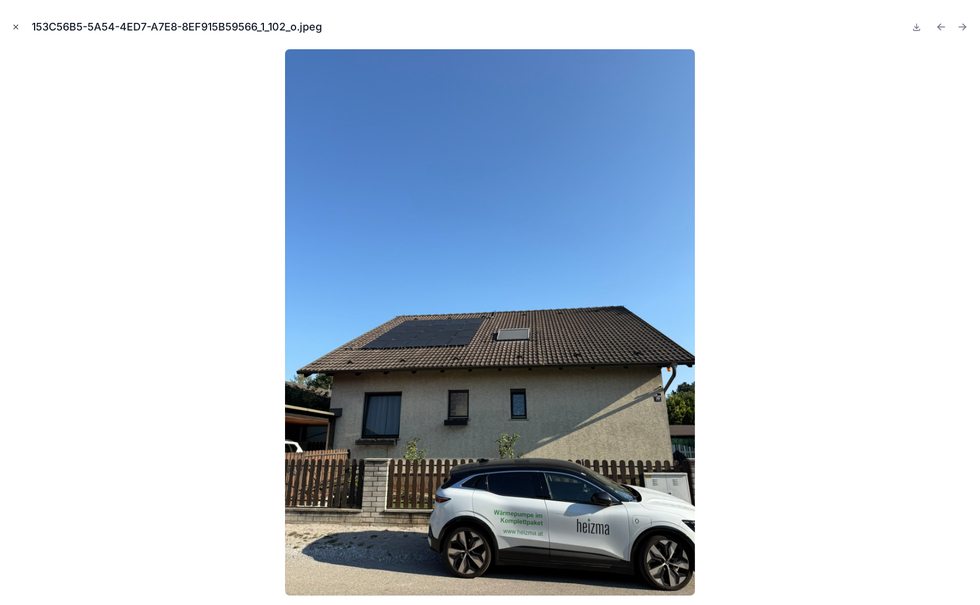
click at [16, 29] on icon "Close modal" at bounding box center [16, 27] width 8 height 8
